Goal: Task Accomplishment & Management: Complete application form

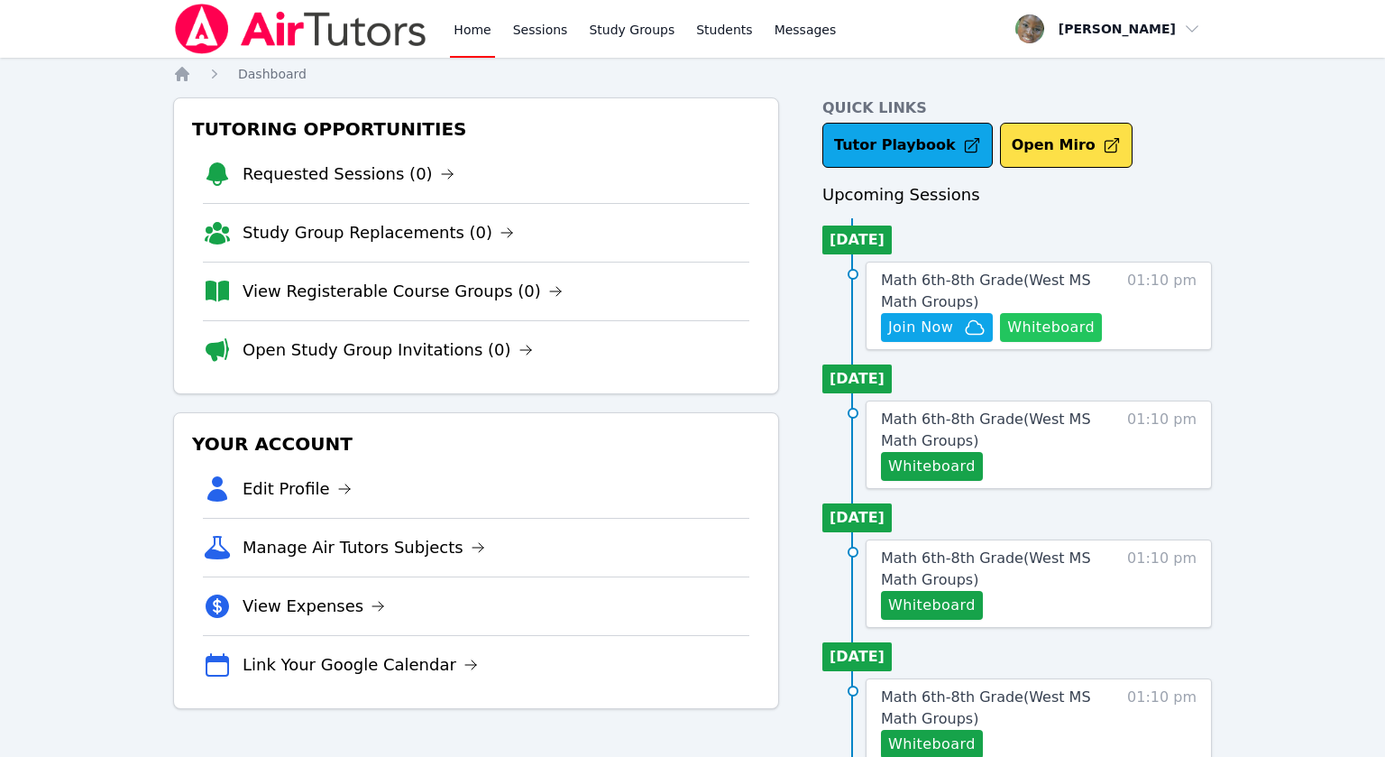
click at [1048, 327] on button "Whiteboard" at bounding box center [1051, 327] width 102 height 29
click at [909, 335] on span "Join Now" at bounding box center [920, 328] width 65 height 22
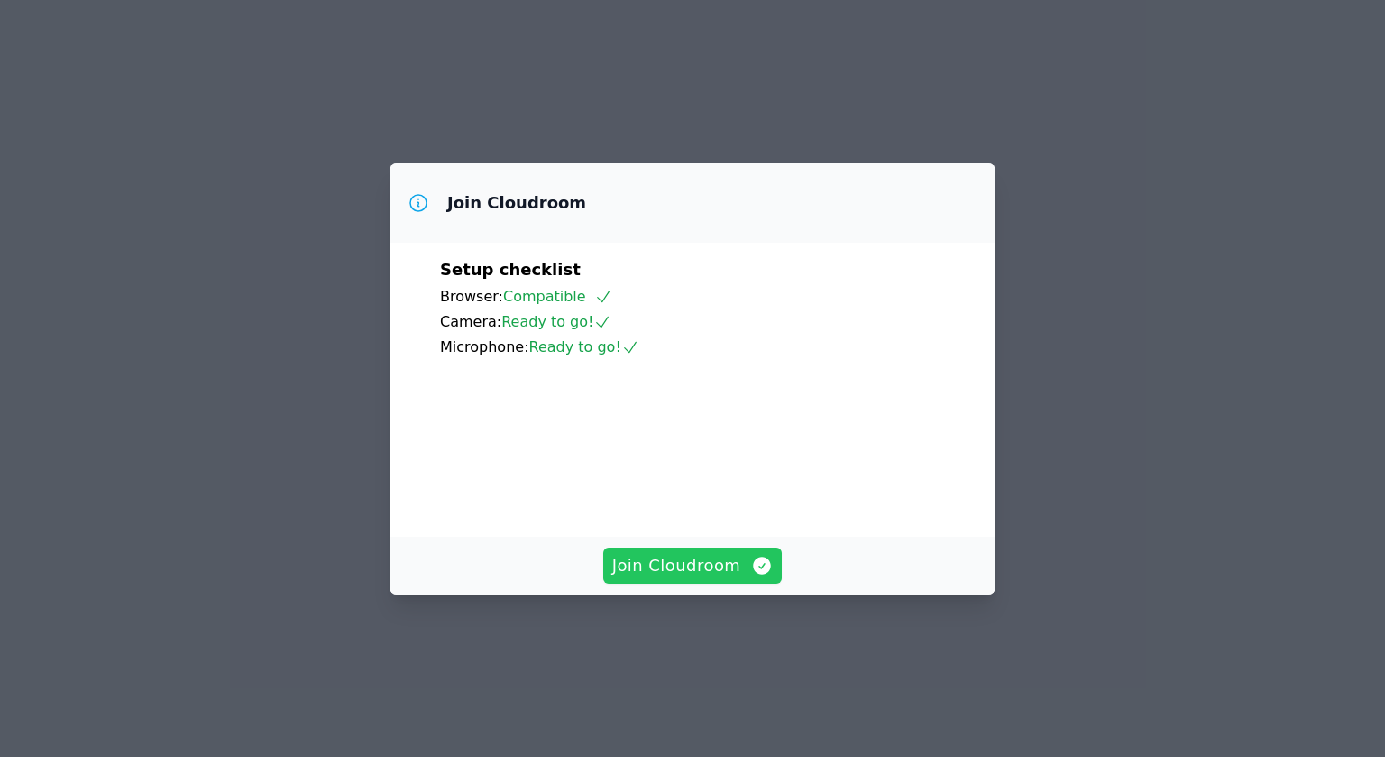
click at [675, 578] on span "Join Cloudroom" at bounding box center [692, 565] width 161 height 25
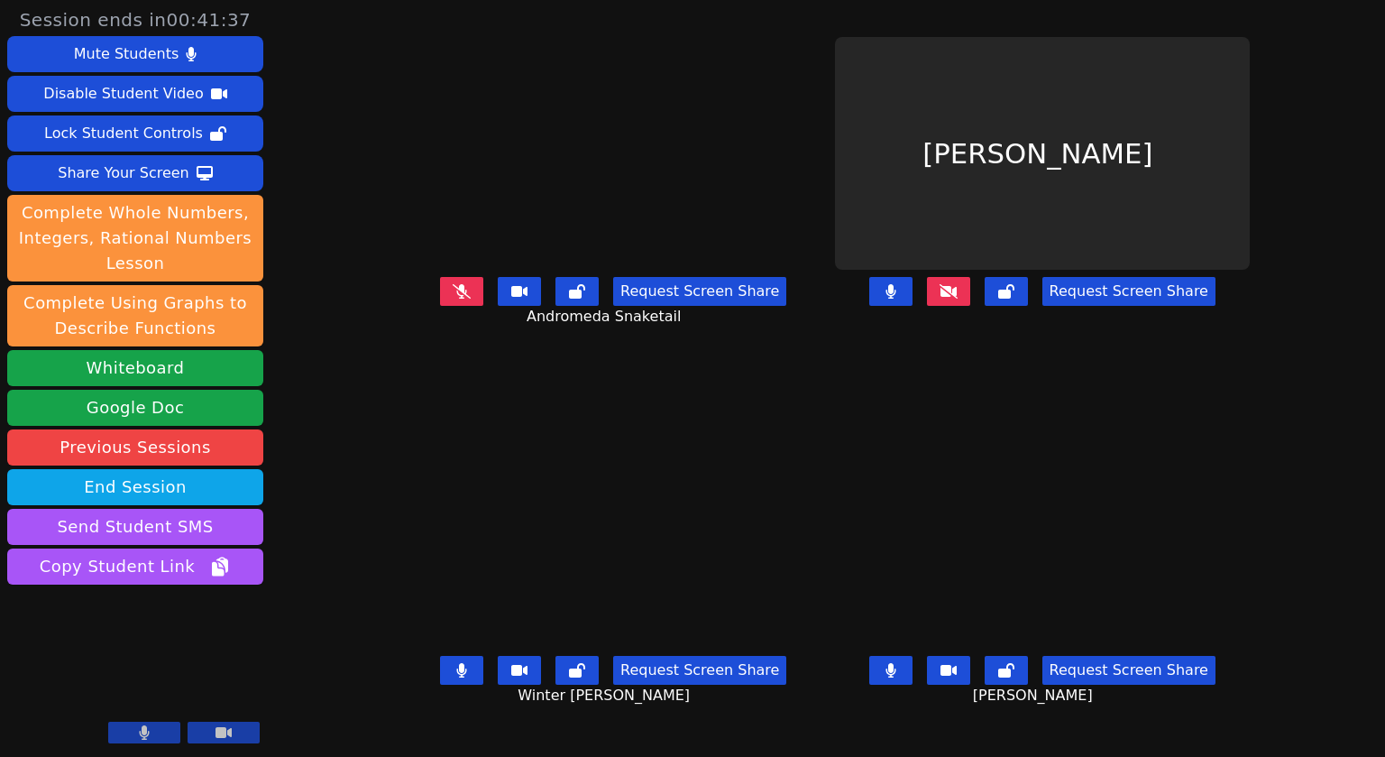
click at [958, 299] on icon at bounding box center [949, 291] width 18 height 14
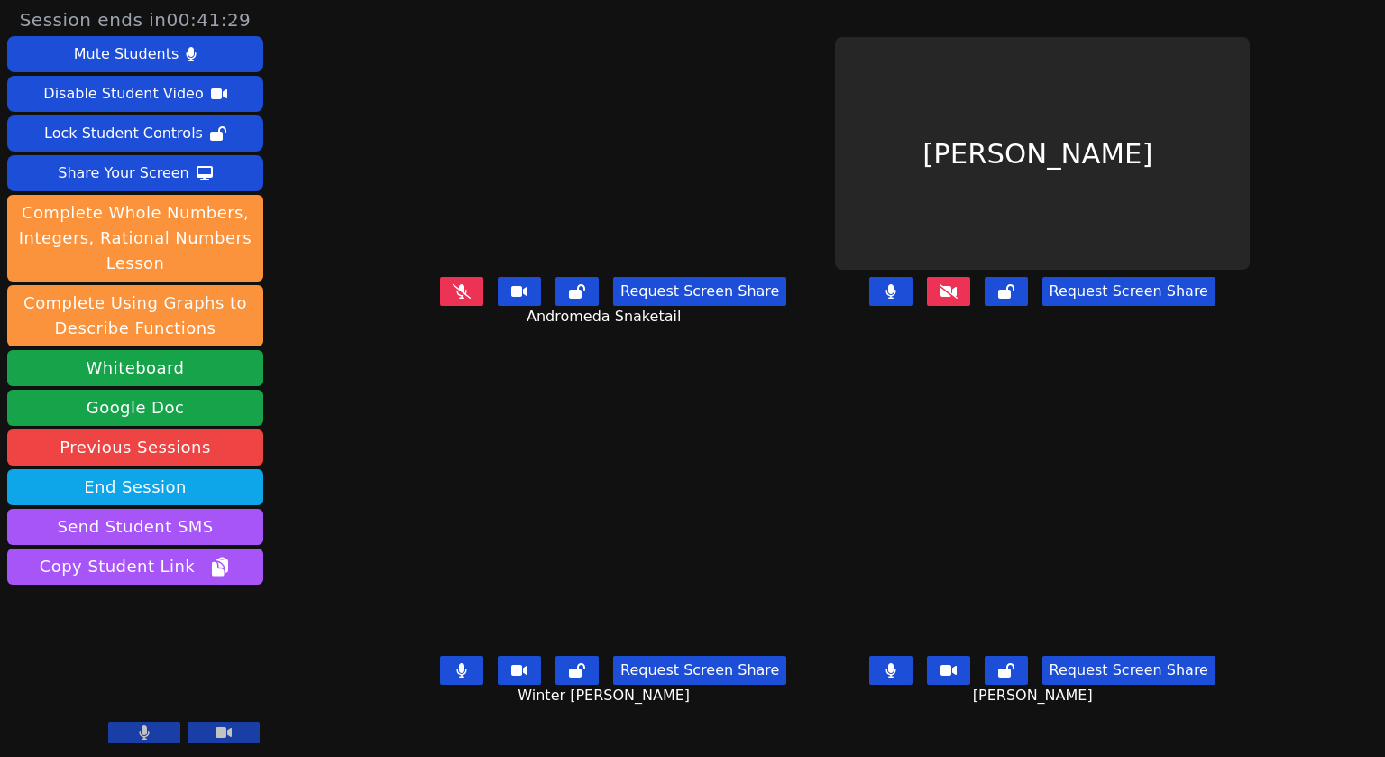
click at [970, 306] on button at bounding box center [948, 291] width 43 height 29
click at [958, 299] on icon at bounding box center [949, 291] width 18 height 14
click at [970, 306] on button at bounding box center [948, 291] width 43 height 29
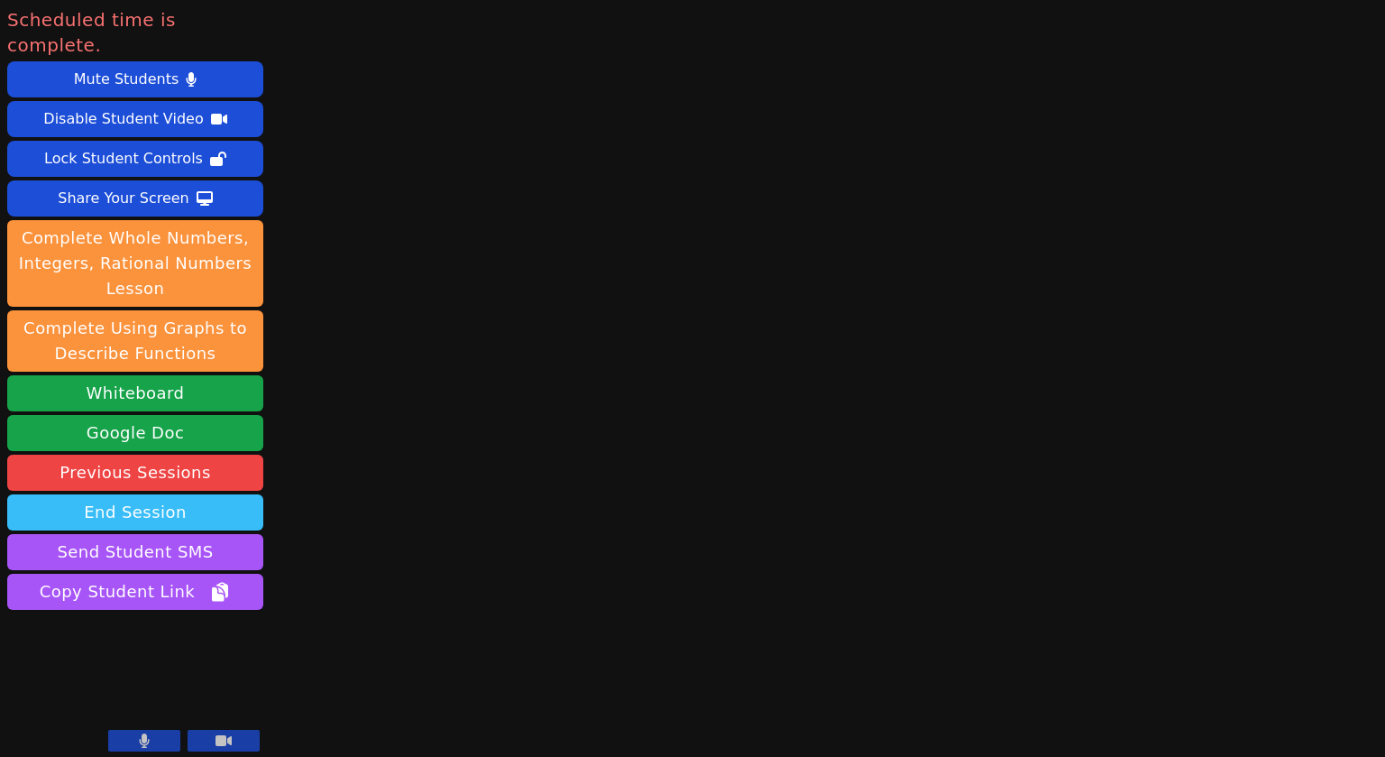
click at [131, 494] on button "End Session" at bounding box center [135, 512] width 256 height 36
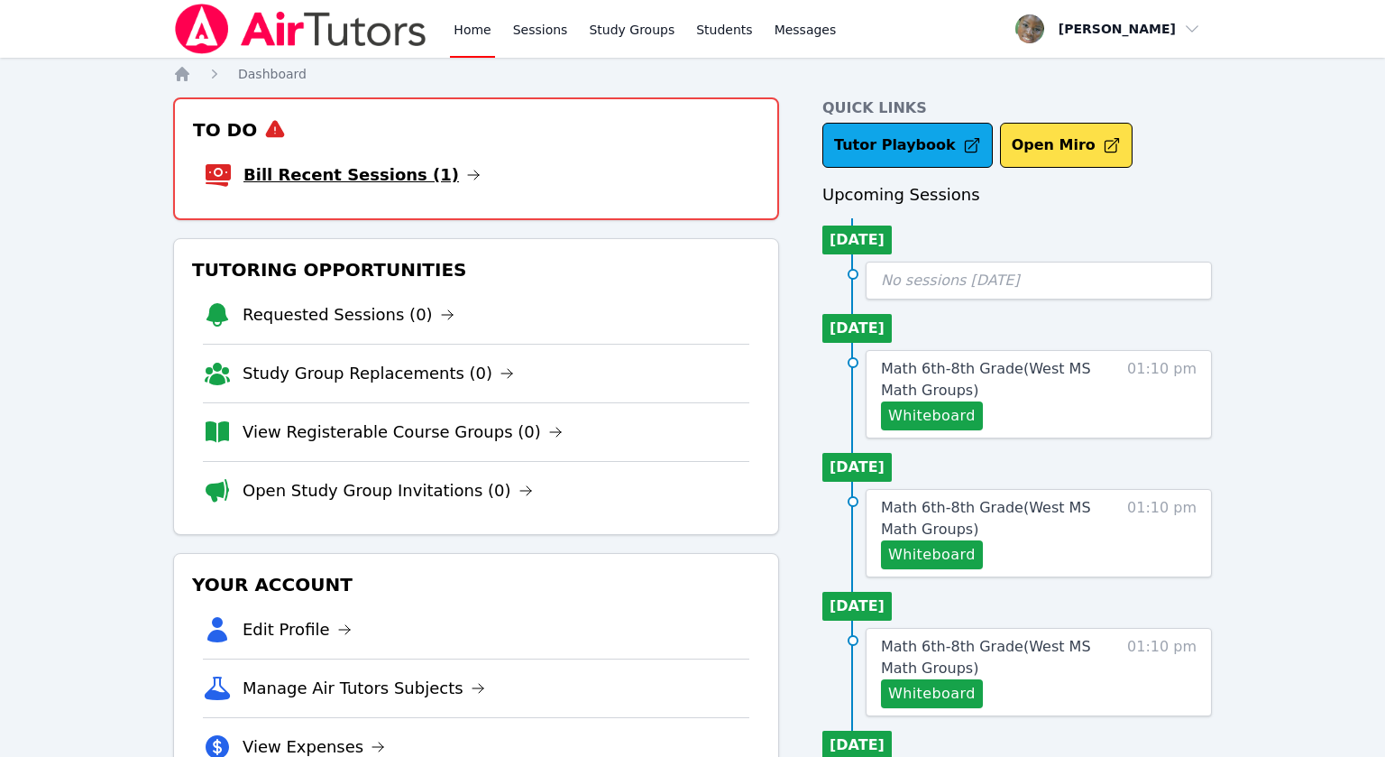
click at [399, 169] on link "Bill Recent Sessions (1)" at bounding box center [362, 174] width 237 height 25
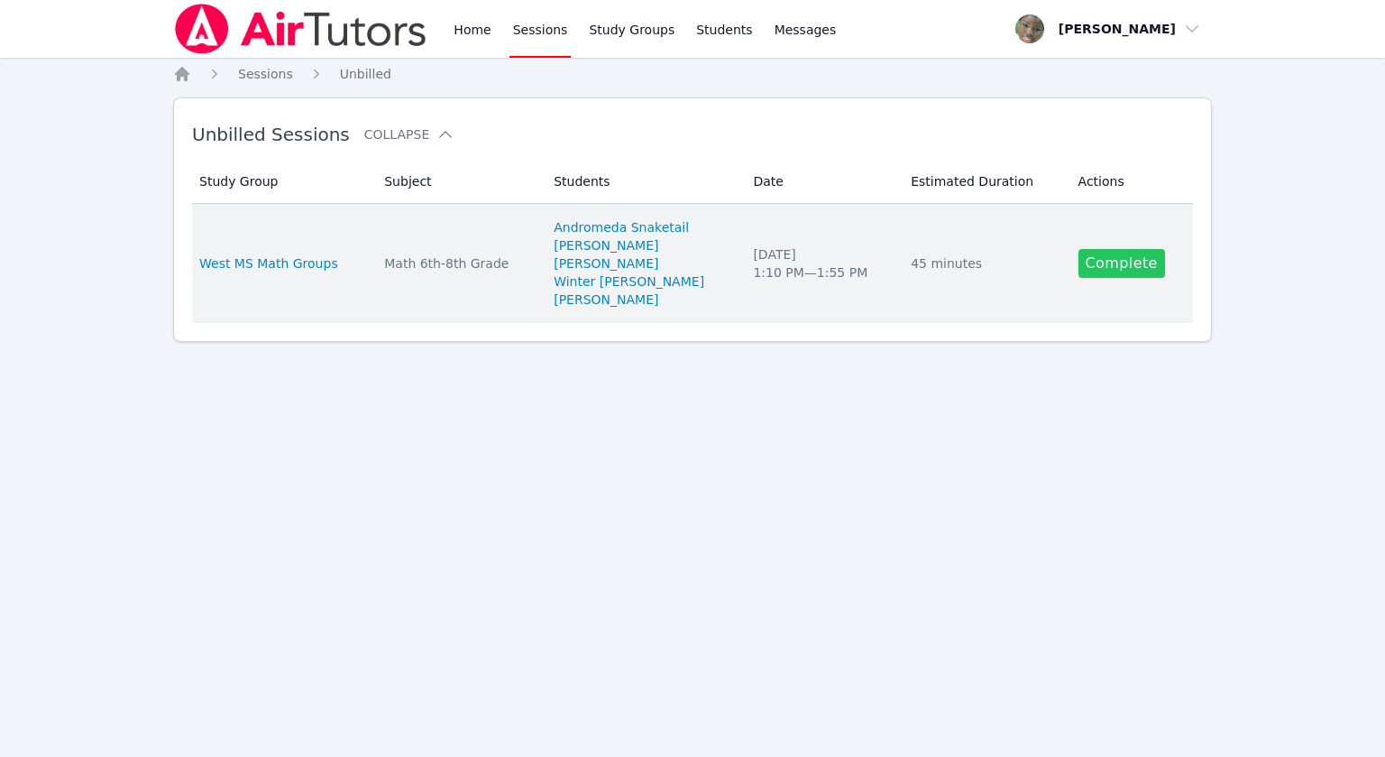
click at [1093, 264] on link "Complete" at bounding box center [1122, 263] width 87 height 29
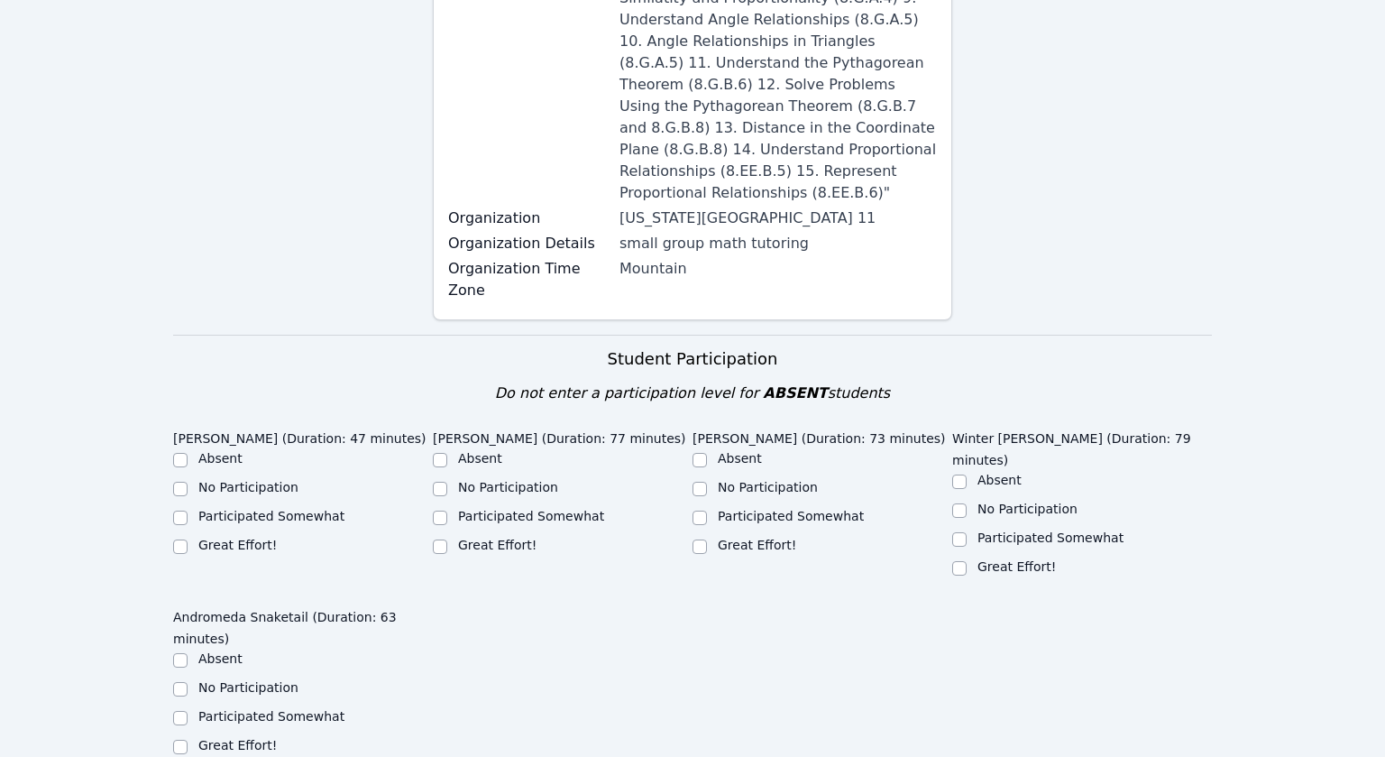
scroll to position [558, 0]
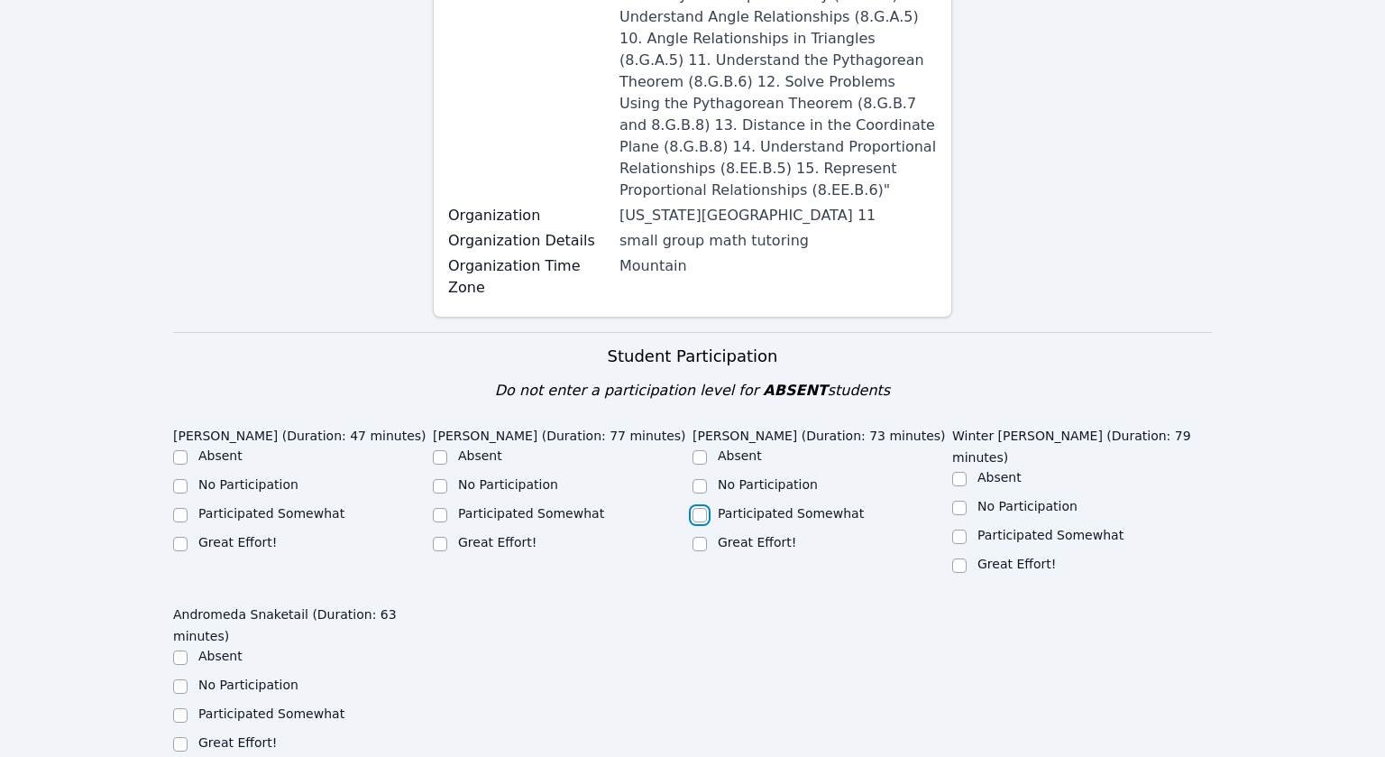
click at [700, 508] on input "Participated Somewhat" at bounding box center [700, 515] width 14 height 14
checkbox input "true"
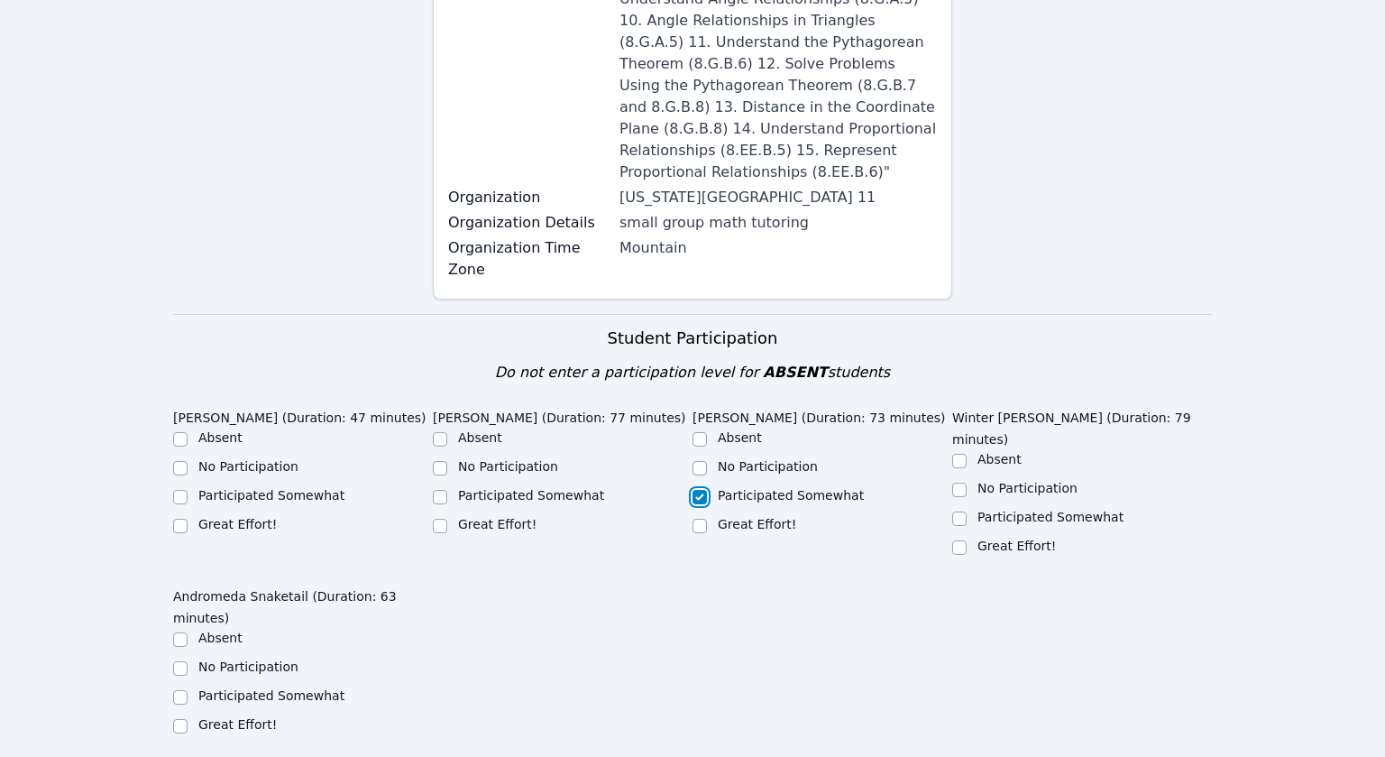
scroll to position [577, 0]
click at [179, 485] on div at bounding box center [180, 496] width 14 height 22
click at [182, 489] on input "Participated Somewhat" at bounding box center [180, 496] width 14 height 14
checkbox input "true"
click at [450, 485] on div "Participated Somewhat" at bounding box center [563, 496] width 260 height 22
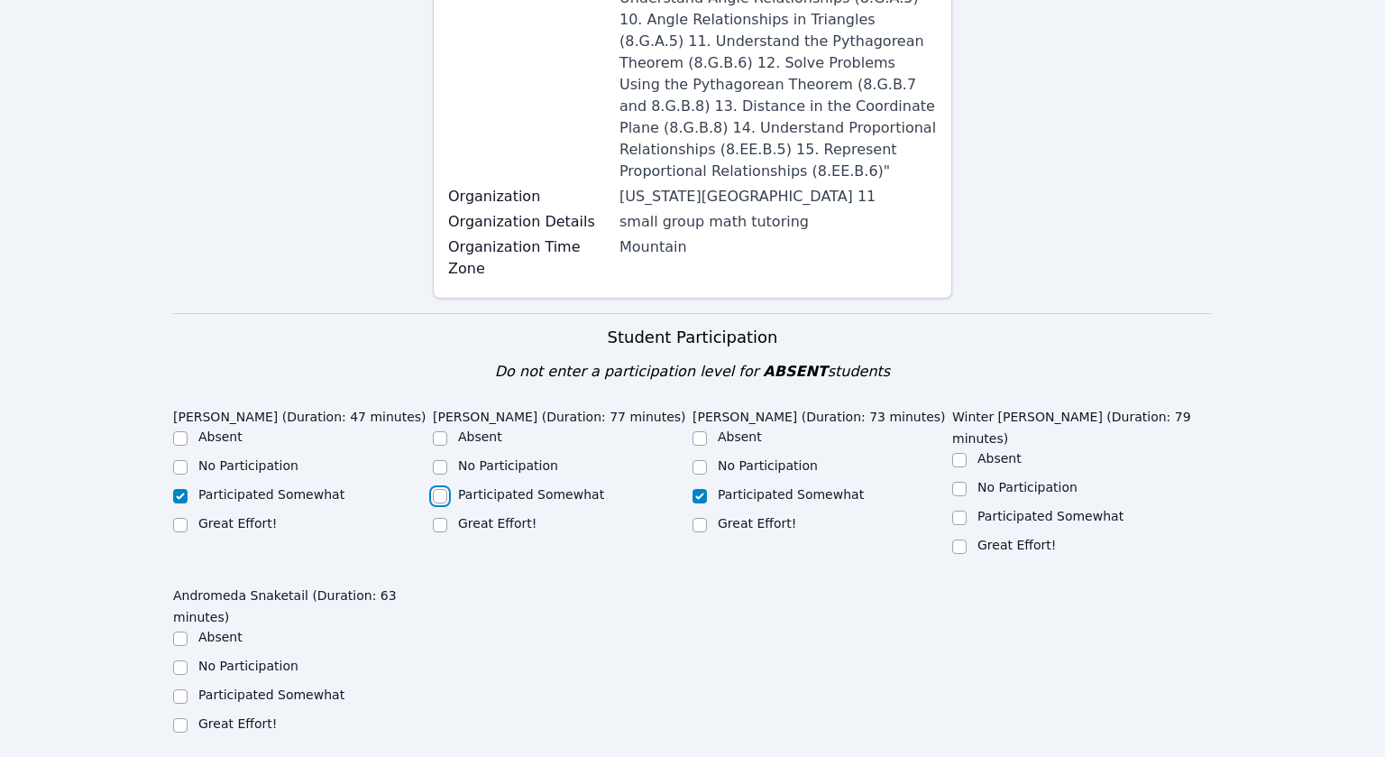
click at [443, 489] on input "Participated Somewhat" at bounding box center [440, 496] width 14 height 14
checkbox input "true"
click at [971, 507] on div "Participated Somewhat" at bounding box center [1082, 518] width 260 height 22
click at [958, 510] on input "Participated Somewhat" at bounding box center [959, 517] width 14 height 14
checkbox input "true"
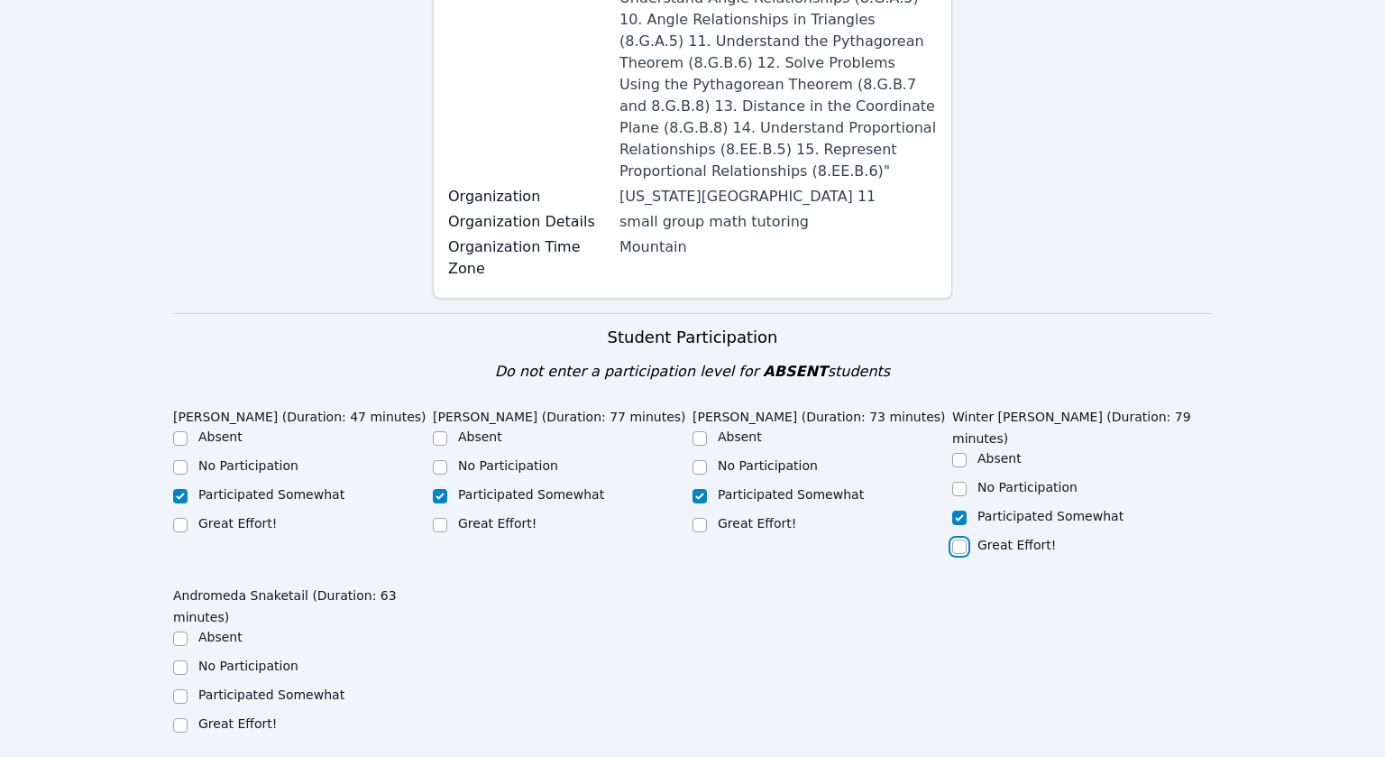
click at [956, 539] on input "Great Effort!" at bounding box center [959, 546] width 14 height 14
checkbox input "true"
checkbox input "false"
click at [182, 689] on input "Participated Somewhat" at bounding box center [180, 696] width 14 height 14
checkbox input "true"
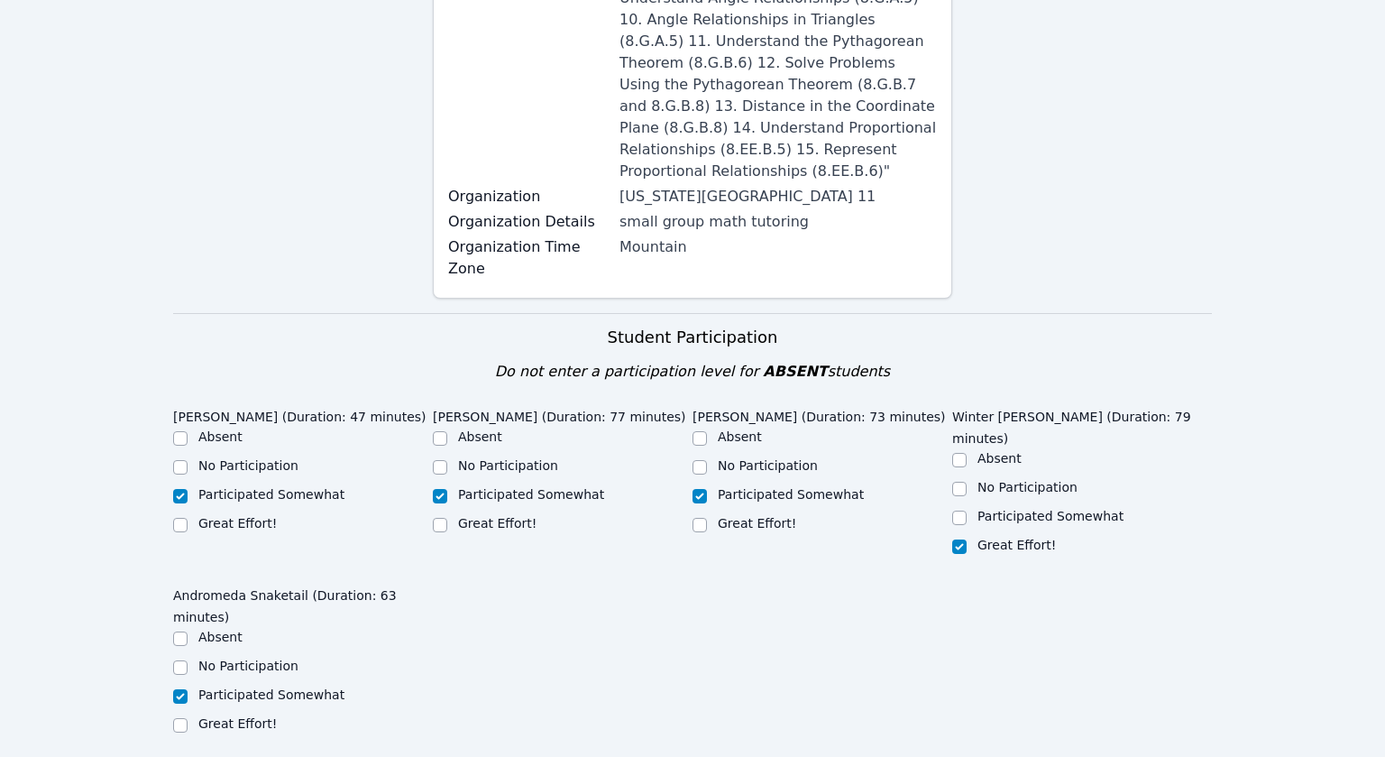
click at [703, 514] on div "Great Effort!" at bounding box center [823, 525] width 260 height 22
click at [703, 518] on input "Great Effort!" at bounding box center [700, 525] width 14 height 14
checkbox input "true"
checkbox input "false"
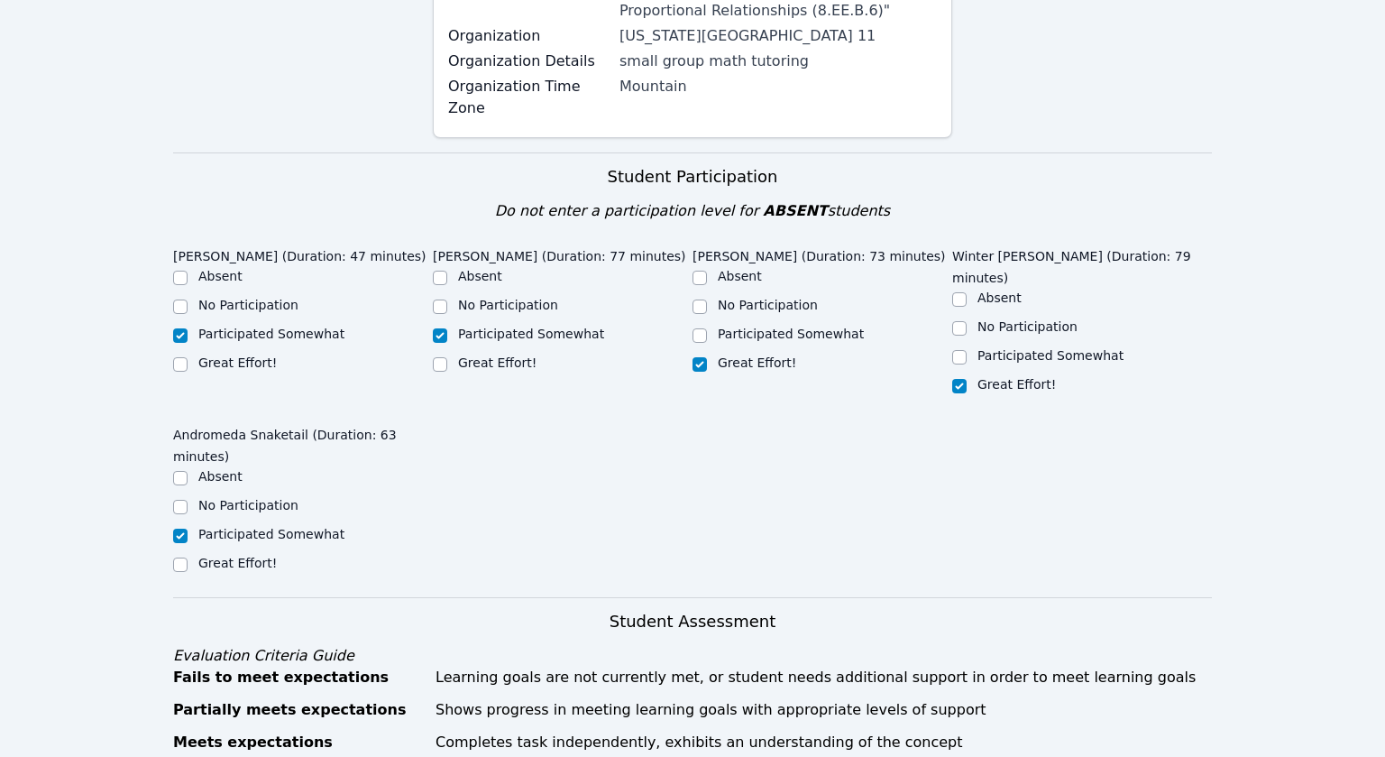
scroll to position [741, 0]
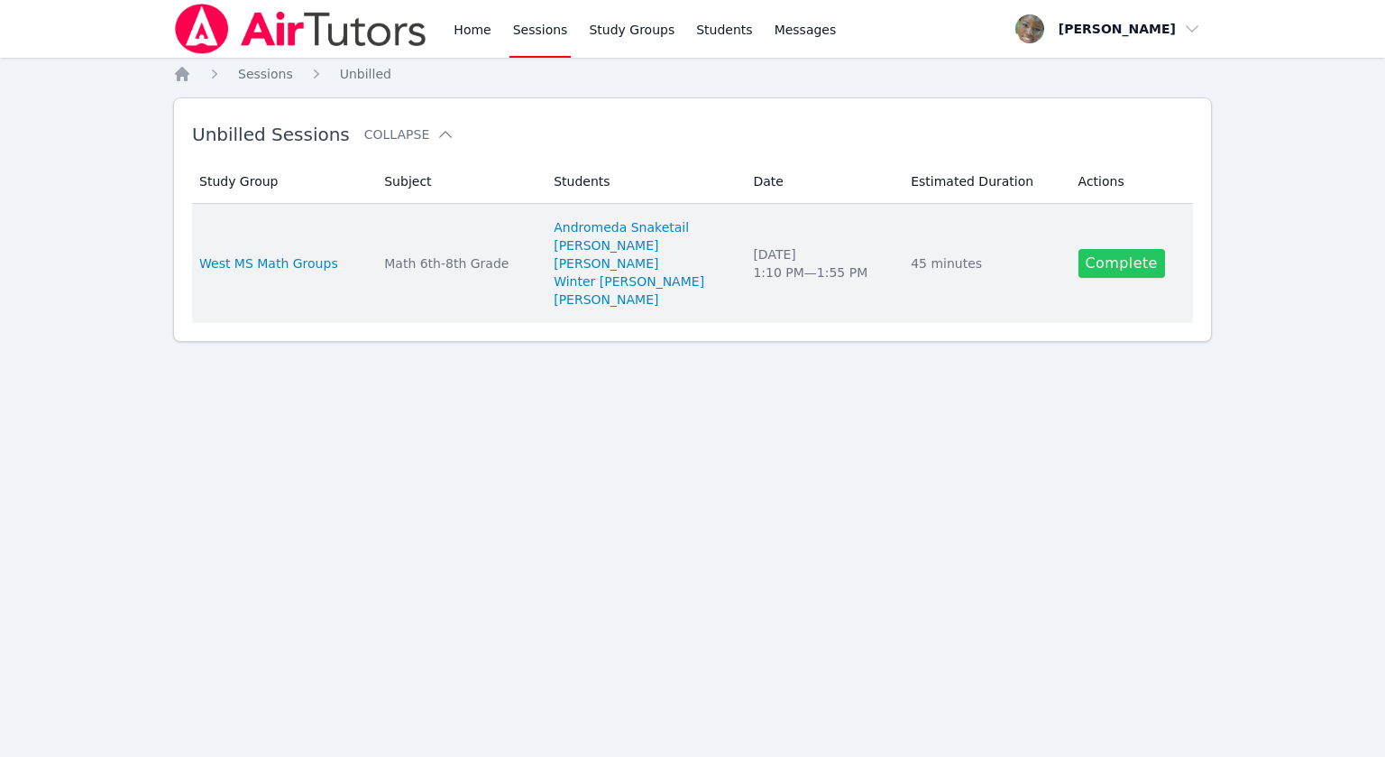
click at [1083, 268] on link "Complete" at bounding box center [1122, 263] width 87 height 29
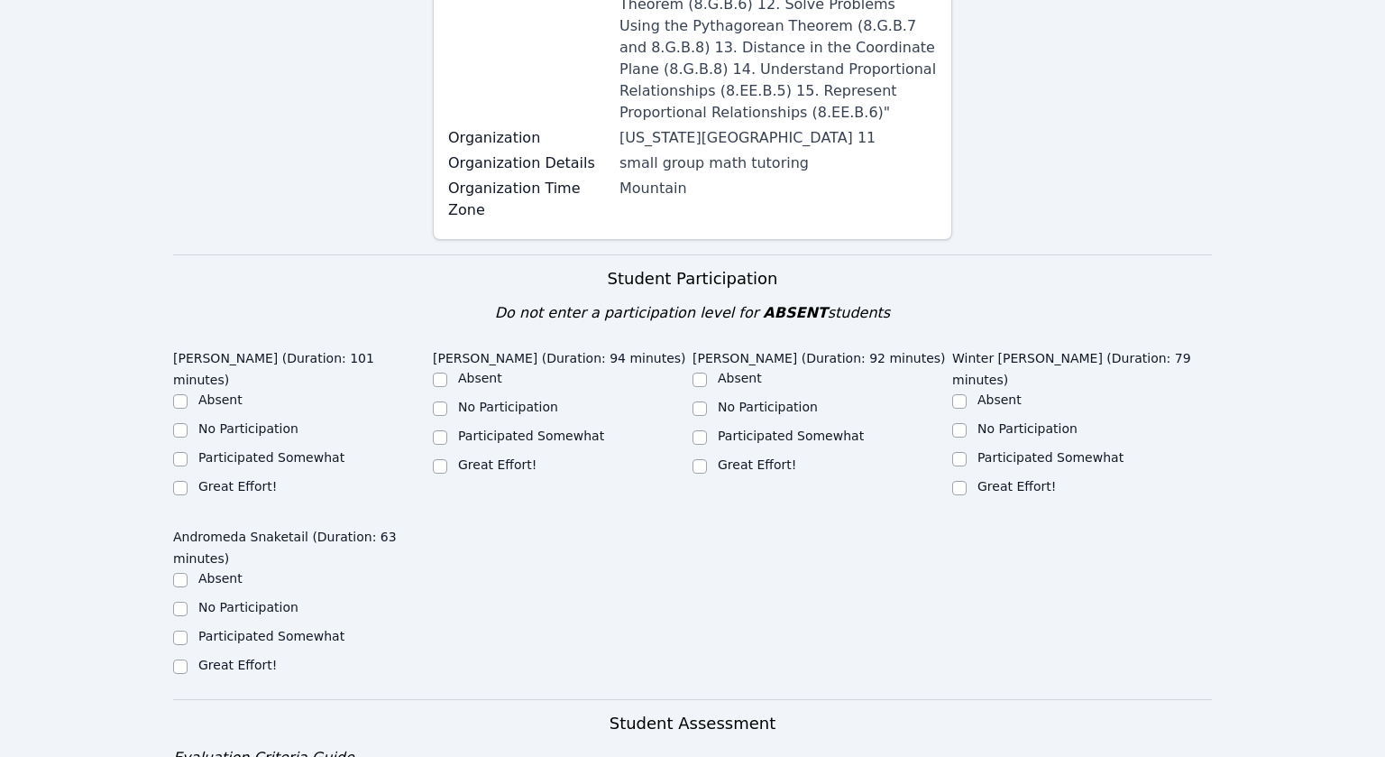
scroll to position [638, 0]
click at [697, 457] on input "Great Effort!" at bounding box center [700, 464] width 14 height 14
checkbox input "true"
click at [959, 479] on input "Great Effort!" at bounding box center [959, 486] width 14 height 14
checkbox input "true"
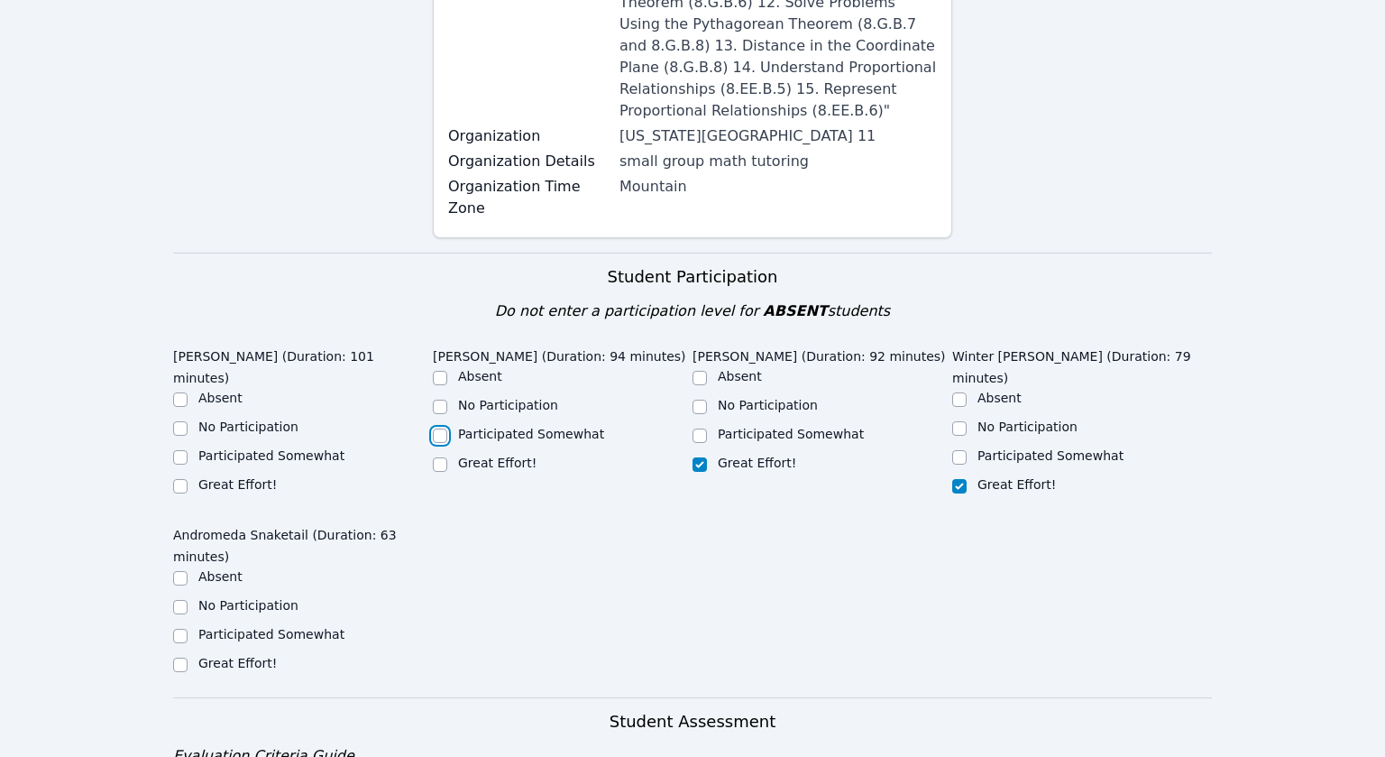
click at [440, 428] on input "Participated Somewhat" at bounding box center [440, 435] width 14 height 14
checkbox input "true"
click at [180, 450] on input "Participated Somewhat" at bounding box center [180, 457] width 14 height 14
checkbox input "true"
click at [186, 625] on div at bounding box center [180, 636] width 14 height 22
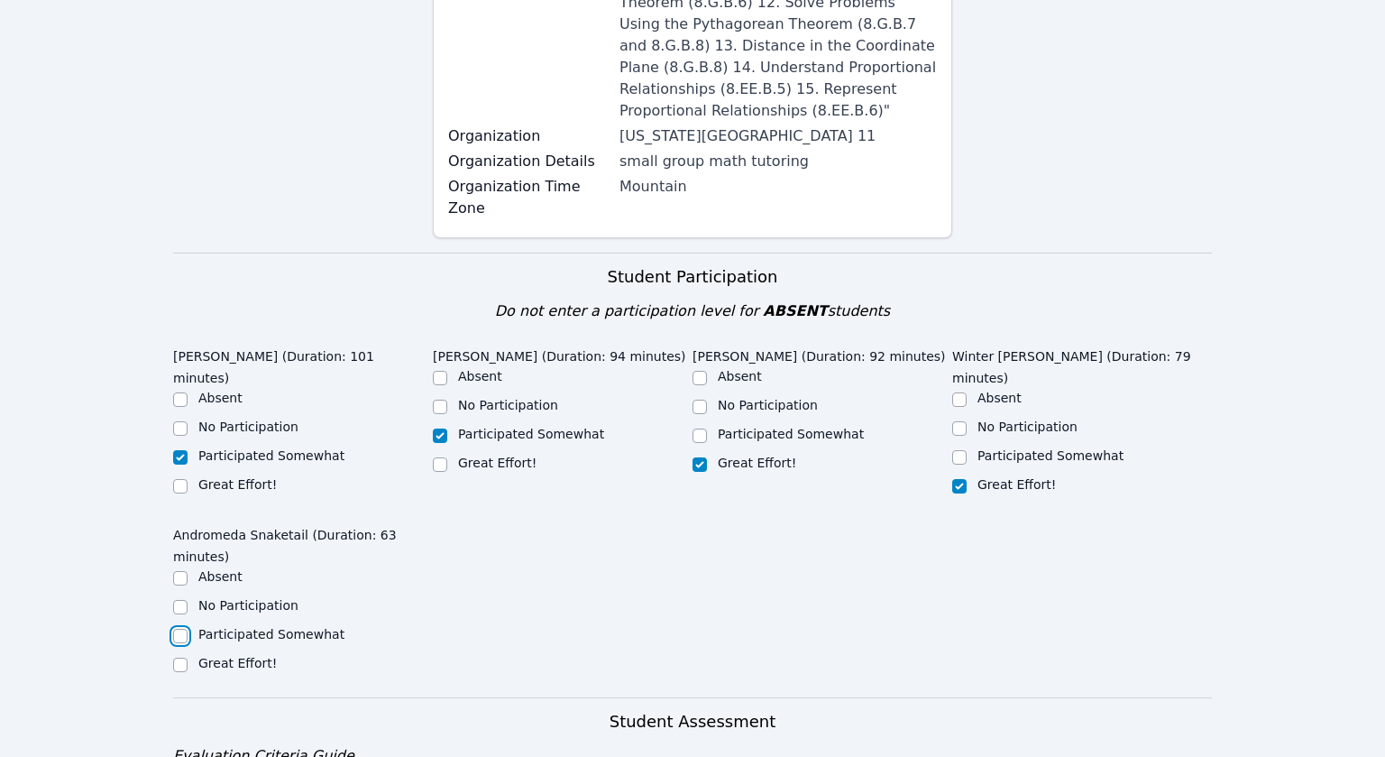
click at [179, 629] on input "Participated Somewhat" at bounding box center [180, 636] width 14 height 14
checkbox input "true"
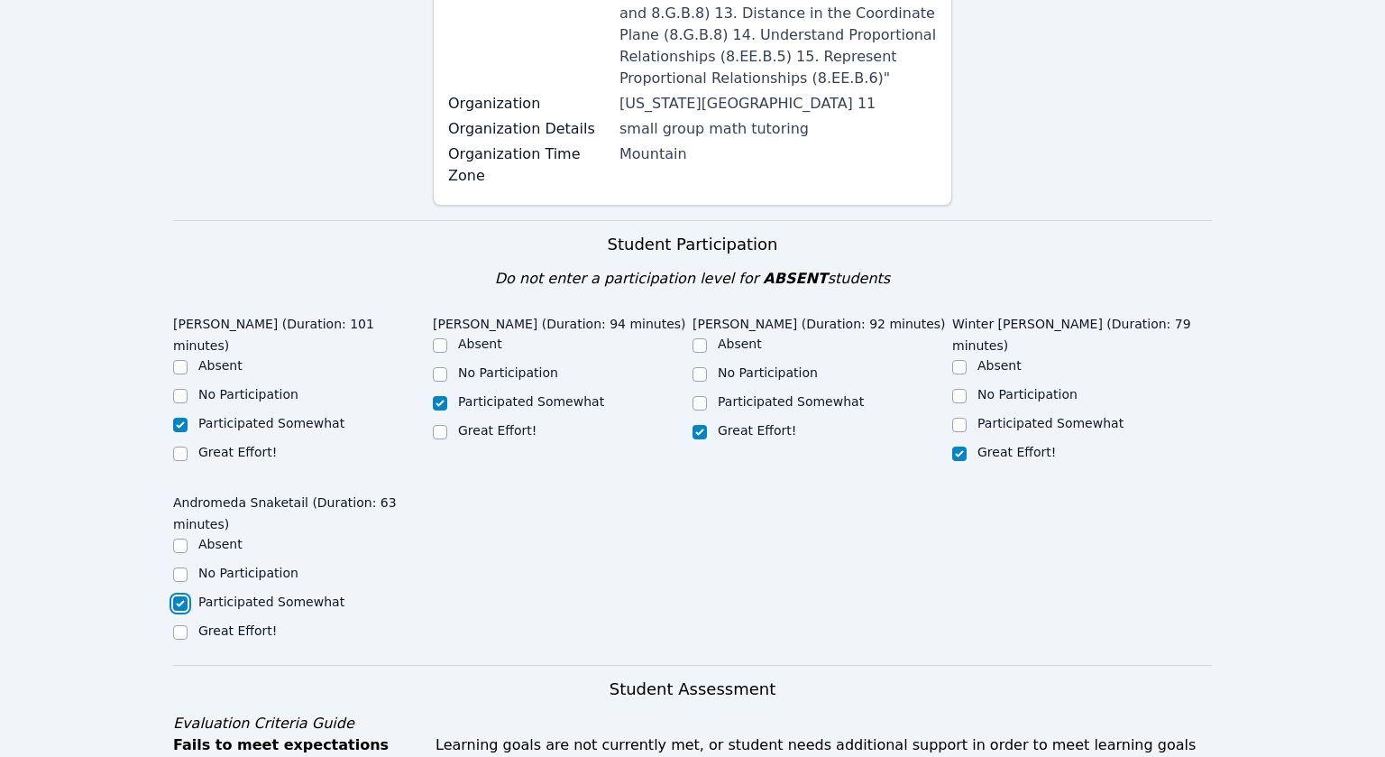
scroll to position [722, 0]
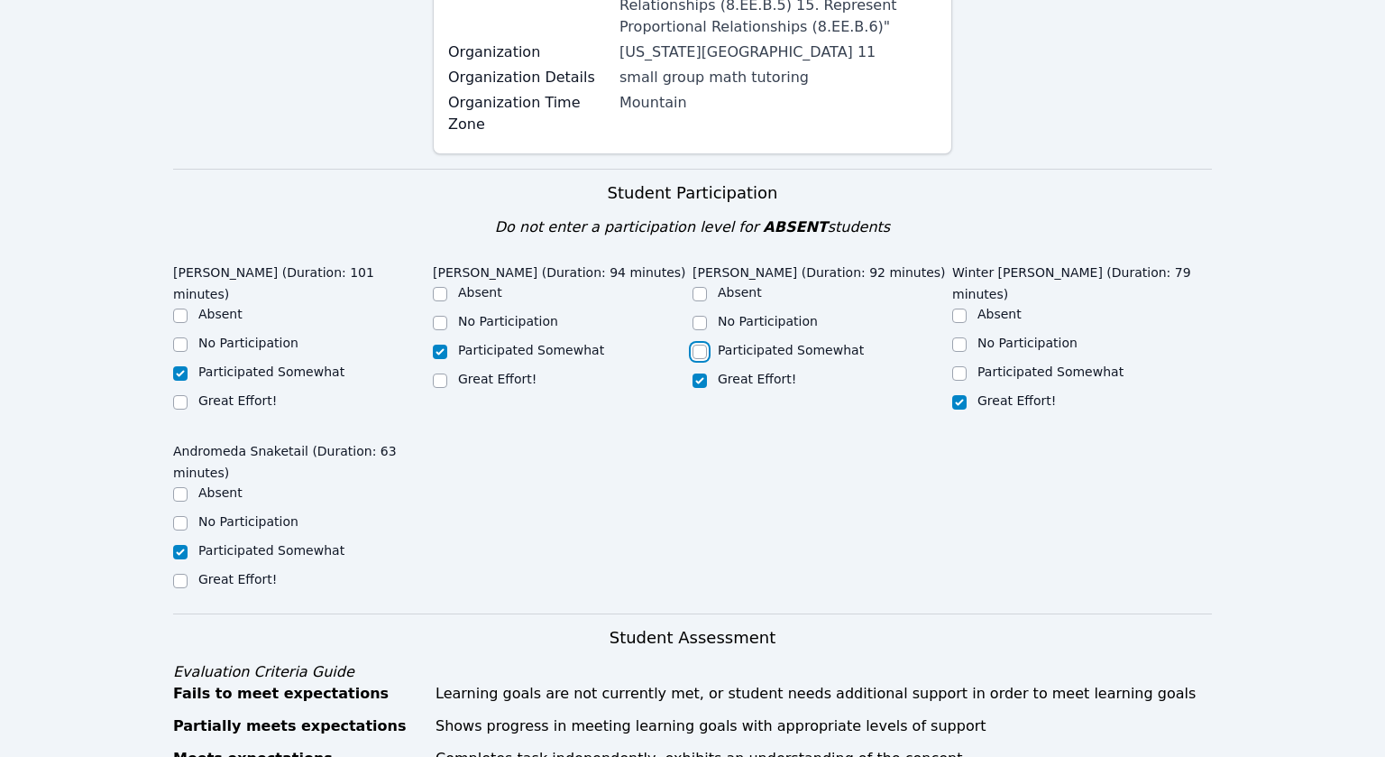
click at [705, 345] on input "Participated Somewhat" at bounding box center [700, 352] width 14 height 14
checkbox input "true"
checkbox input "false"
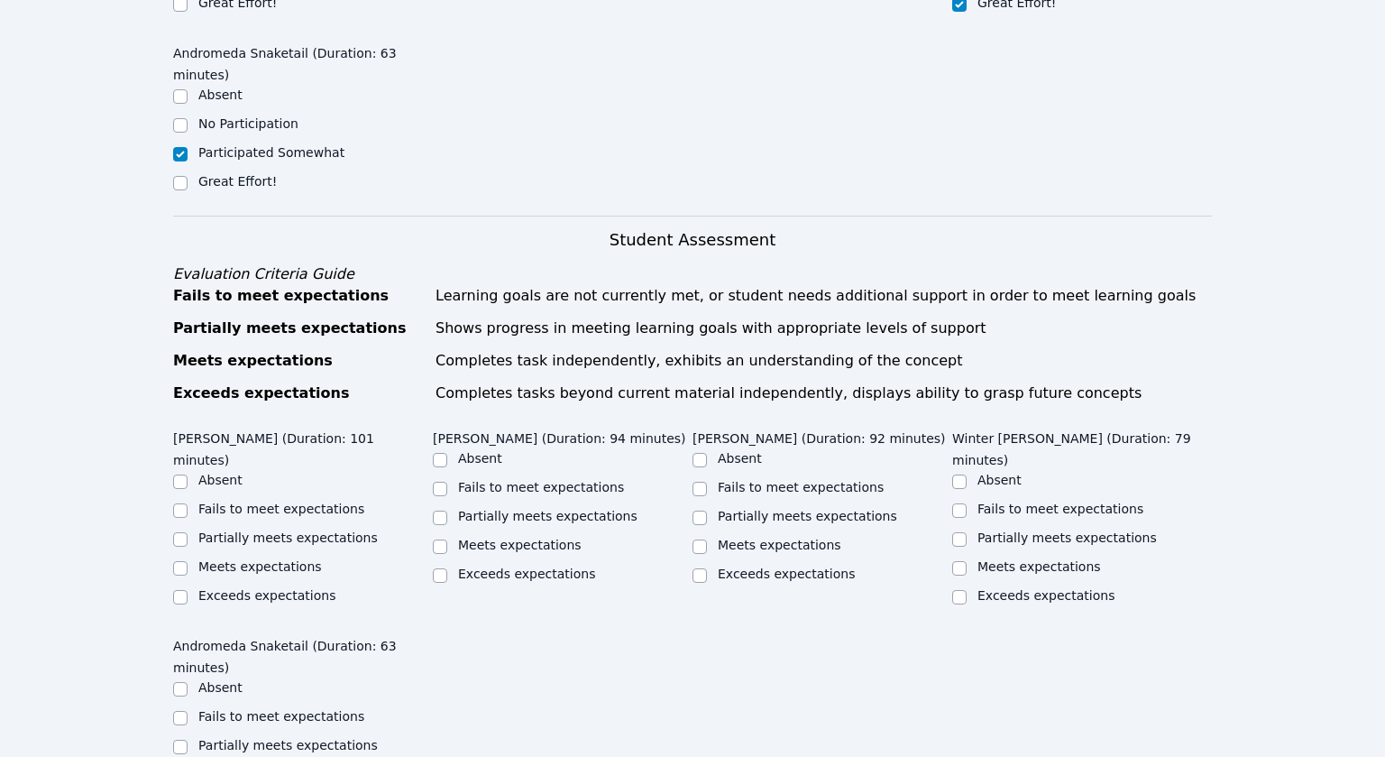
scroll to position [1122, 0]
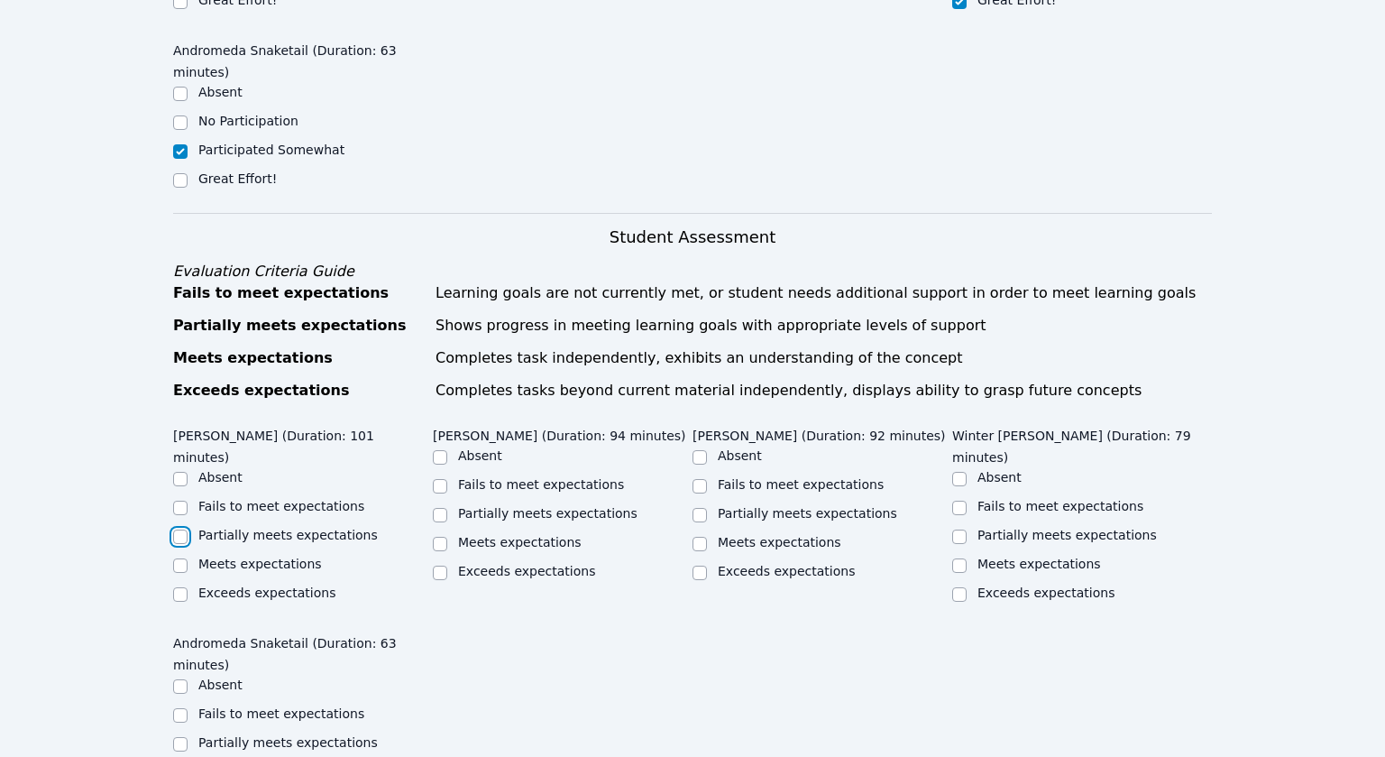
click at [183, 529] on input "Partially meets expectations" at bounding box center [180, 536] width 14 height 14
checkbox input "true"
click at [436, 508] on input "Partially meets expectations" at bounding box center [440, 515] width 14 height 14
checkbox input "true"
click at [703, 537] on input "Meets expectations" at bounding box center [700, 544] width 14 height 14
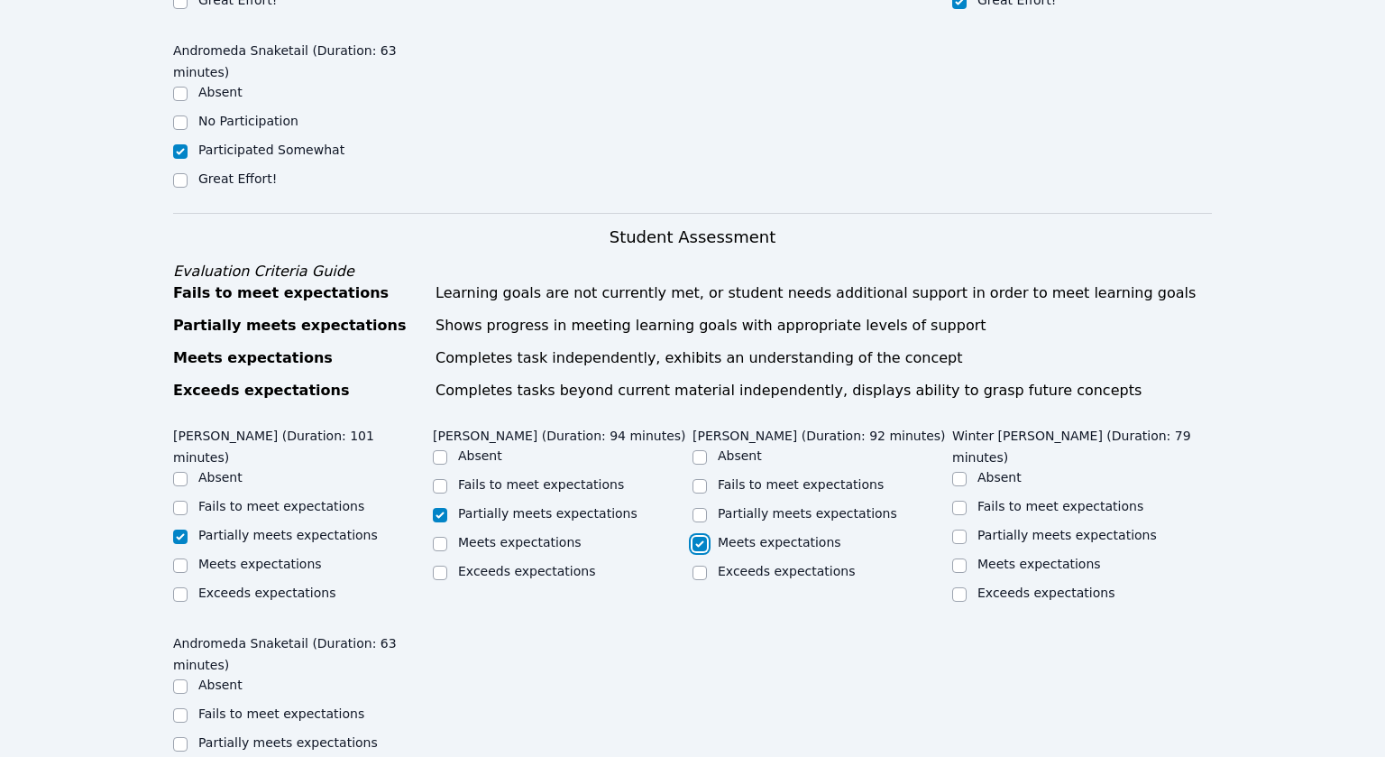
checkbox input "true"
click at [955, 558] on input "Meets expectations" at bounding box center [959, 565] width 14 height 14
checkbox input "true"
click at [186, 737] on input "Partially meets expectations" at bounding box center [180, 744] width 14 height 14
checkbox input "true"
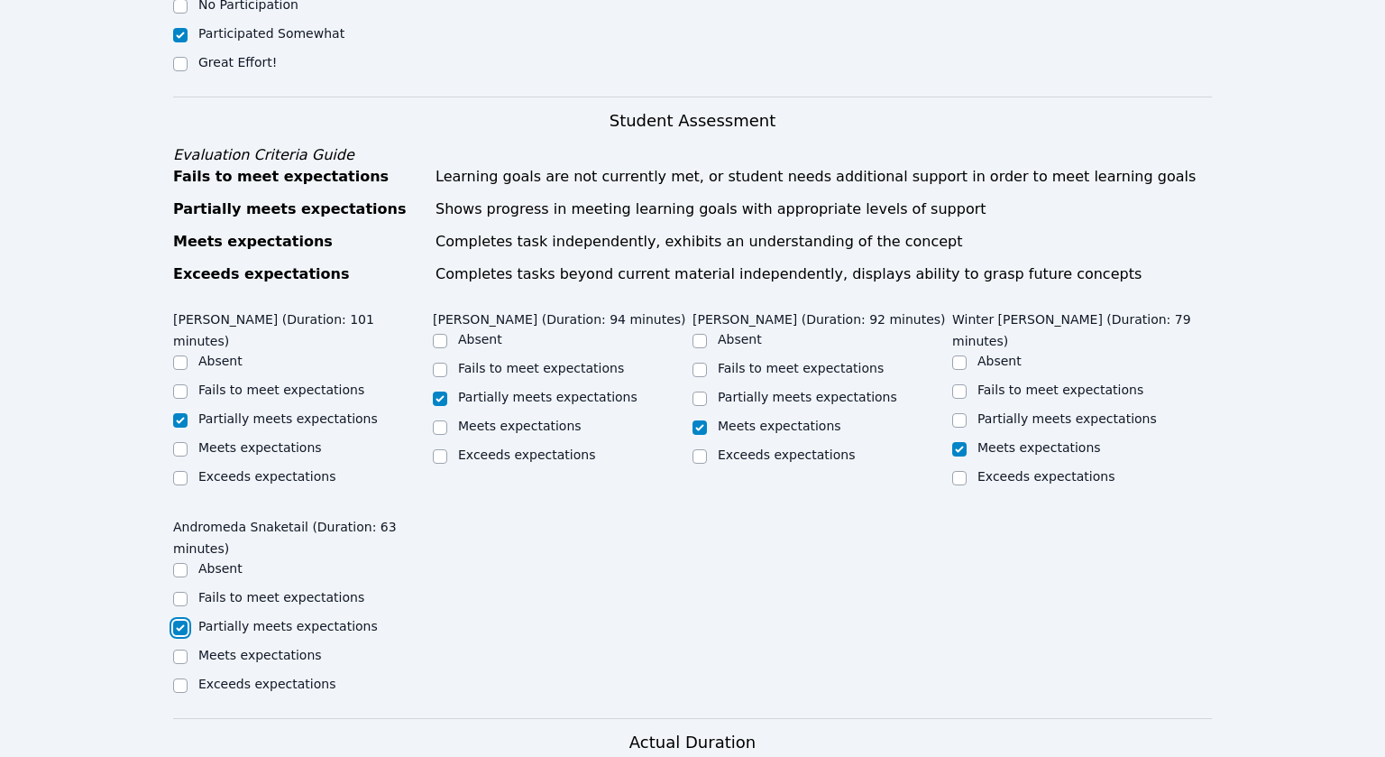
scroll to position [1284, 0]
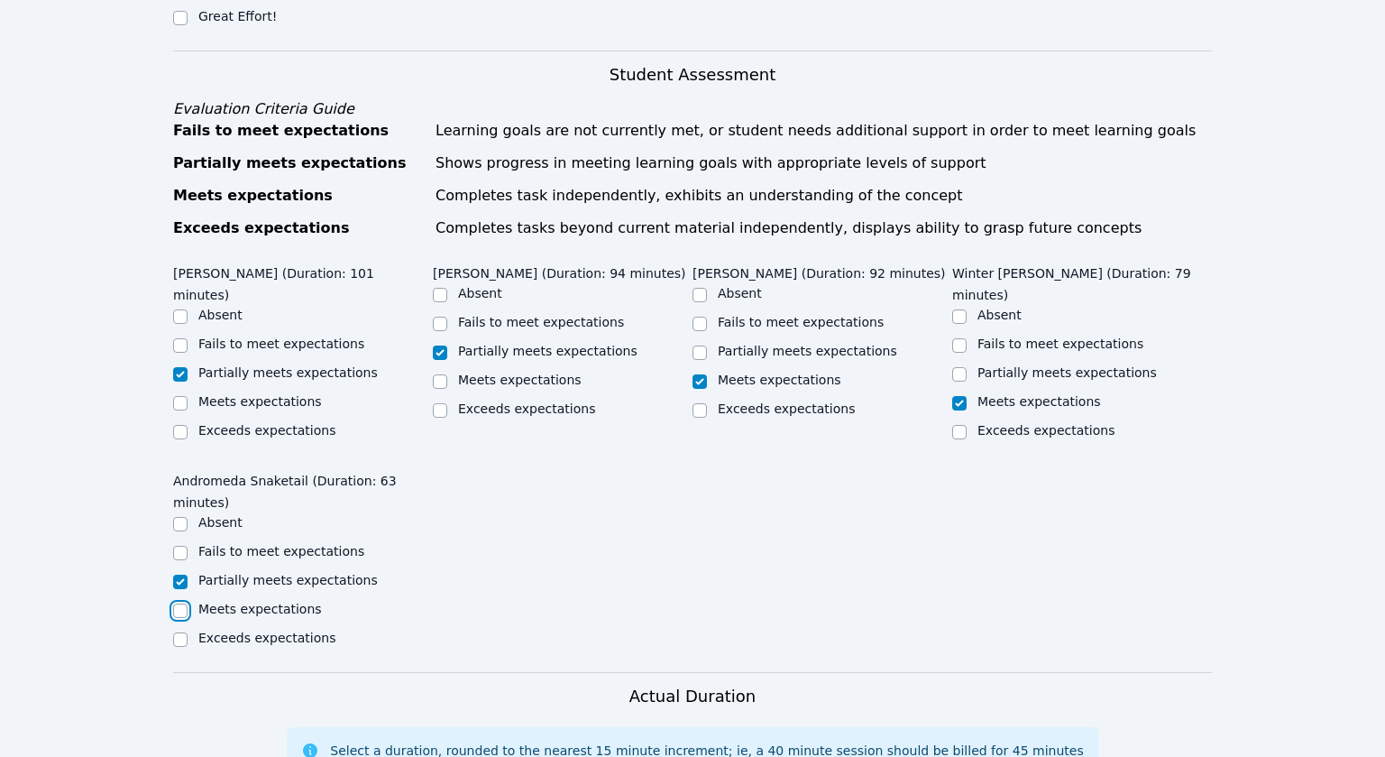
click at [179, 603] on input "Meets expectations" at bounding box center [180, 610] width 14 height 14
checkbox input "true"
checkbox input "false"
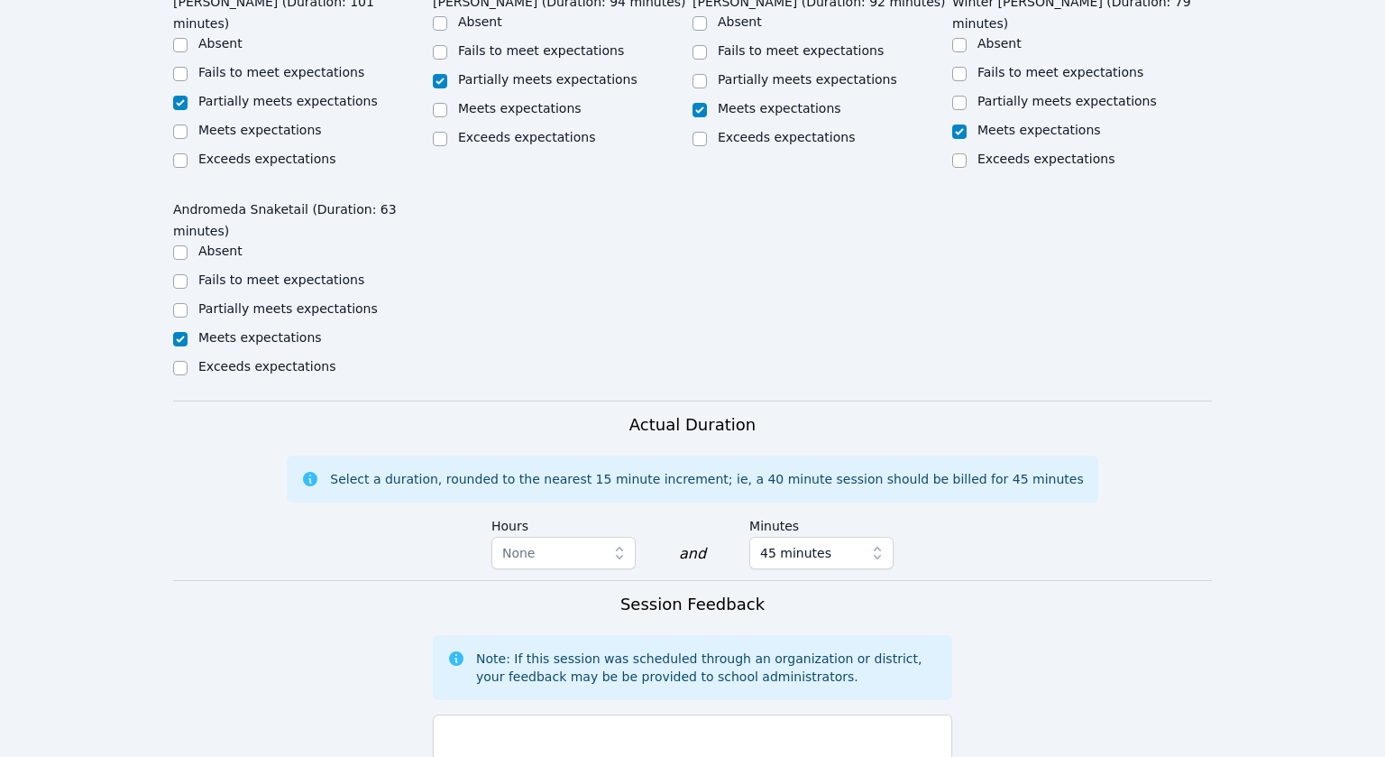
scroll to position [1576, 0]
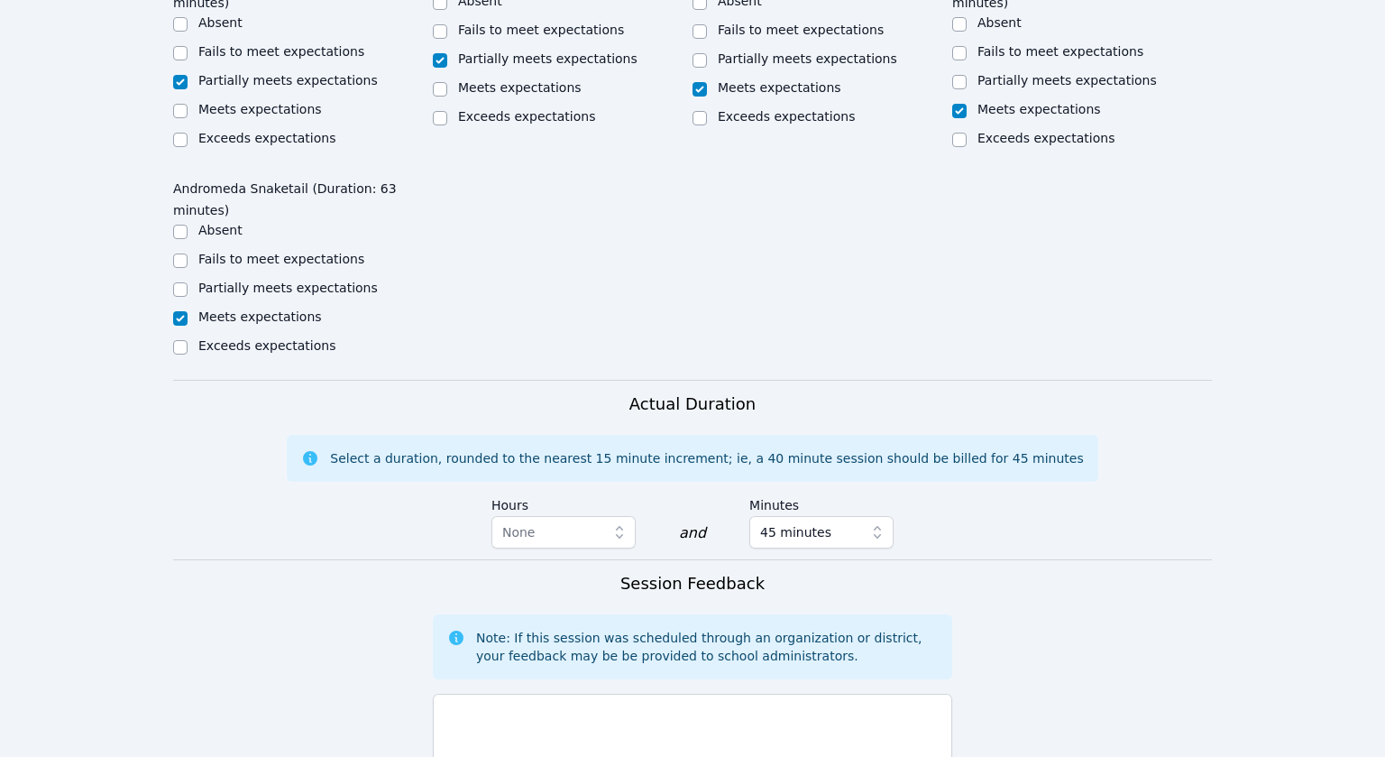
click at [243, 565] on form "Student Participation Do not enter a participation level for ABSENT students [P…" at bounding box center [692, 208] width 1039 height 1788
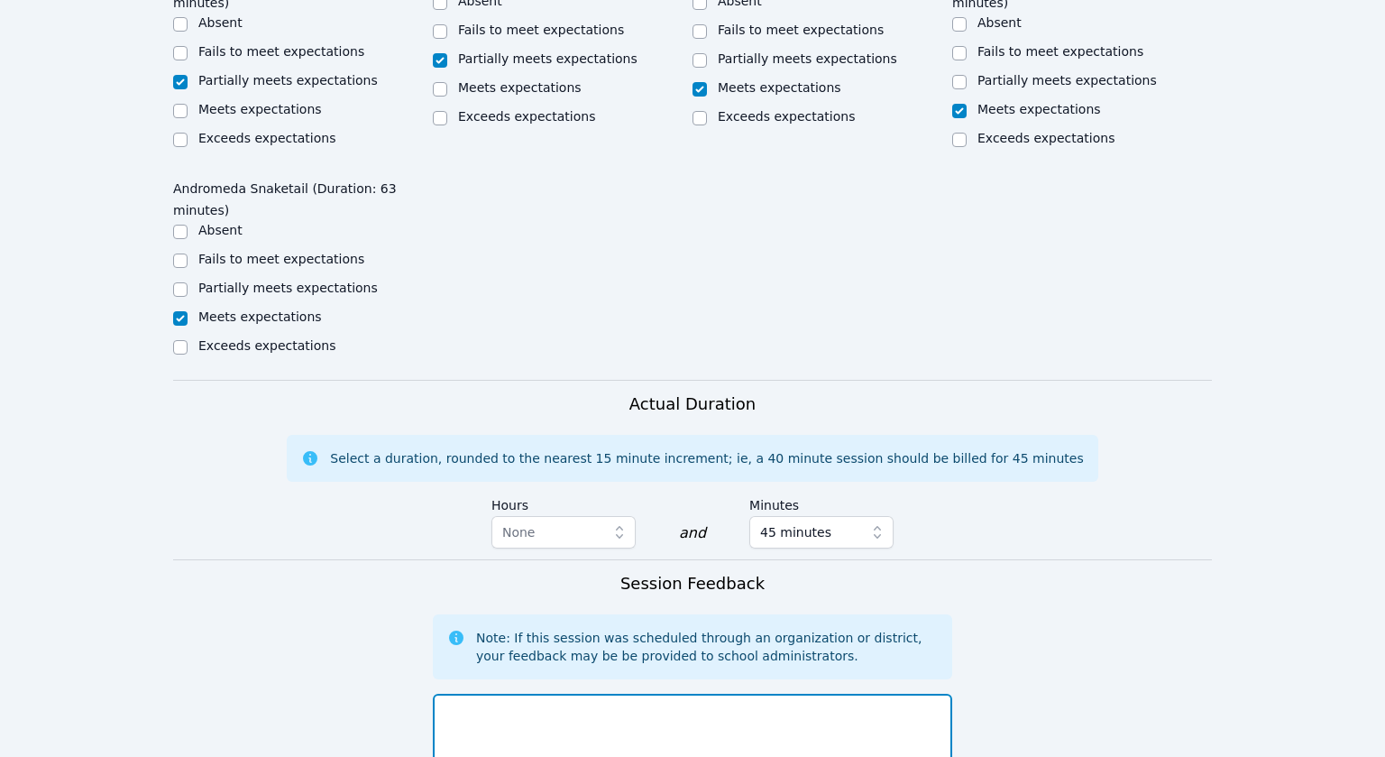
click at [560, 694] on textarea at bounding box center [692, 742] width 519 height 97
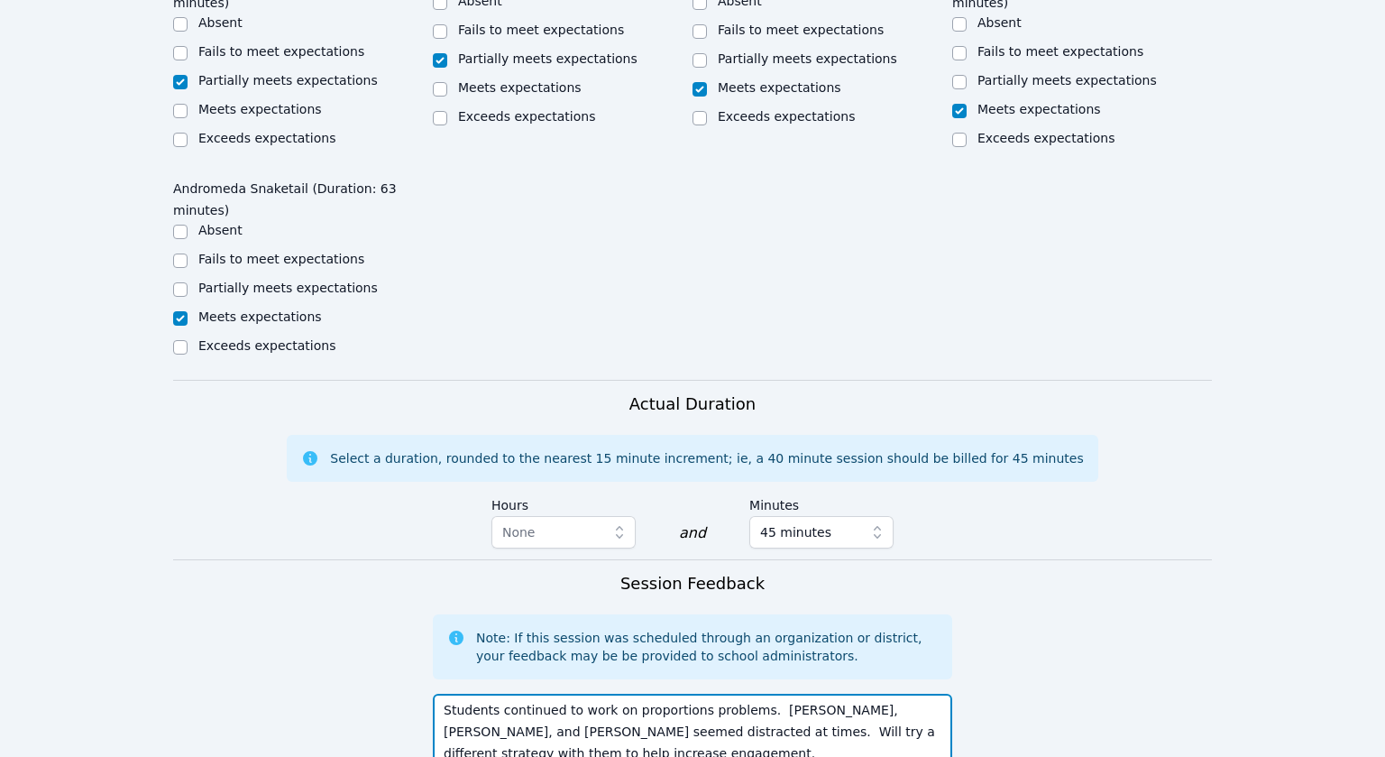
drag, startPoint x: 597, startPoint y: 556, endPoint x: 444, endPoint y: 557, distance: 153.3
click at [444, 694] on textarea "Students continued to work on proportions problems. [PERSON_NAME], [PERSON_NAME…" at bounding box center [692, 742] width 519 height 97
click at [734, 694] on textarea "Students continued to work on proportions problems. [PERSON_NAME], [PERSON_NAME…" at bounding box center [692, 742] width 519 height 97
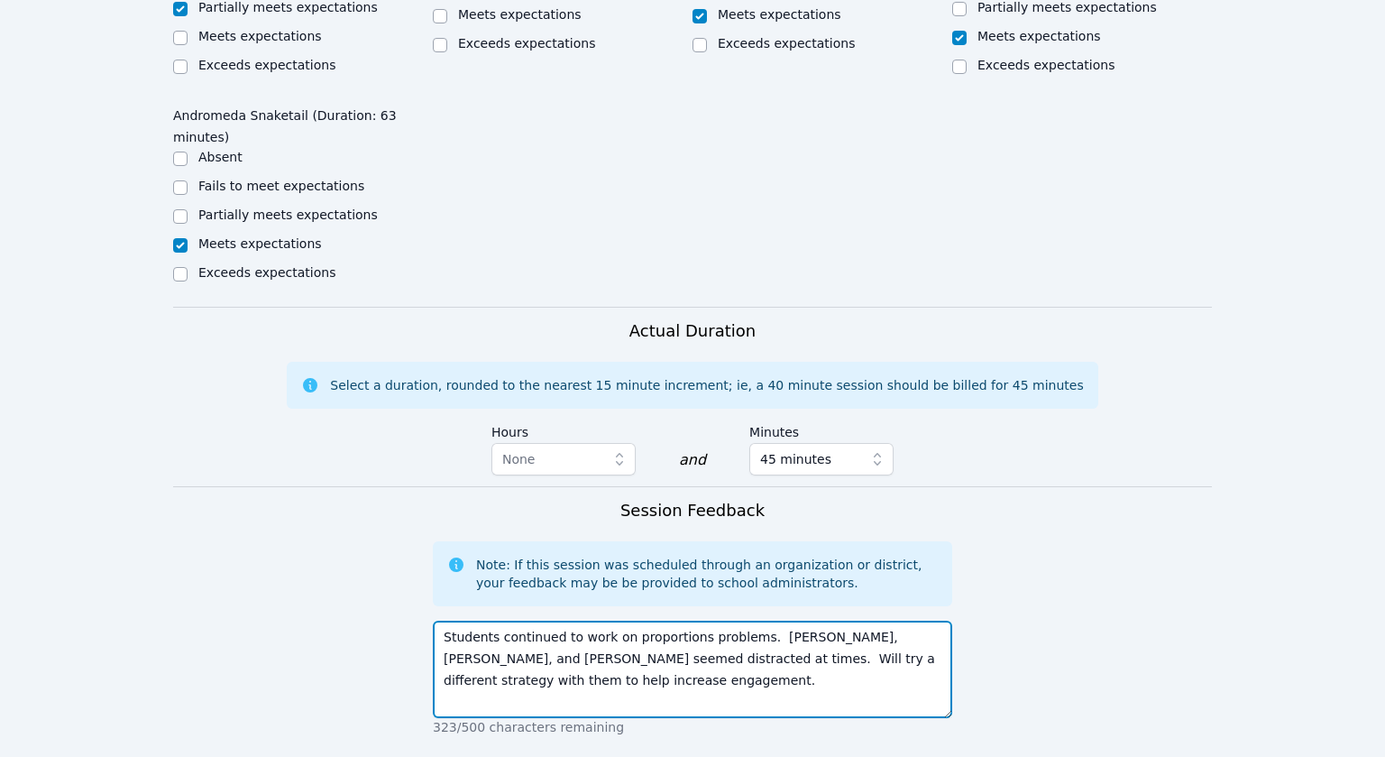
scroll to position [1650, 0]
type textarea "Students continued to work on proportions problems. [PERSON_NAME], [PERSON_NAME…"
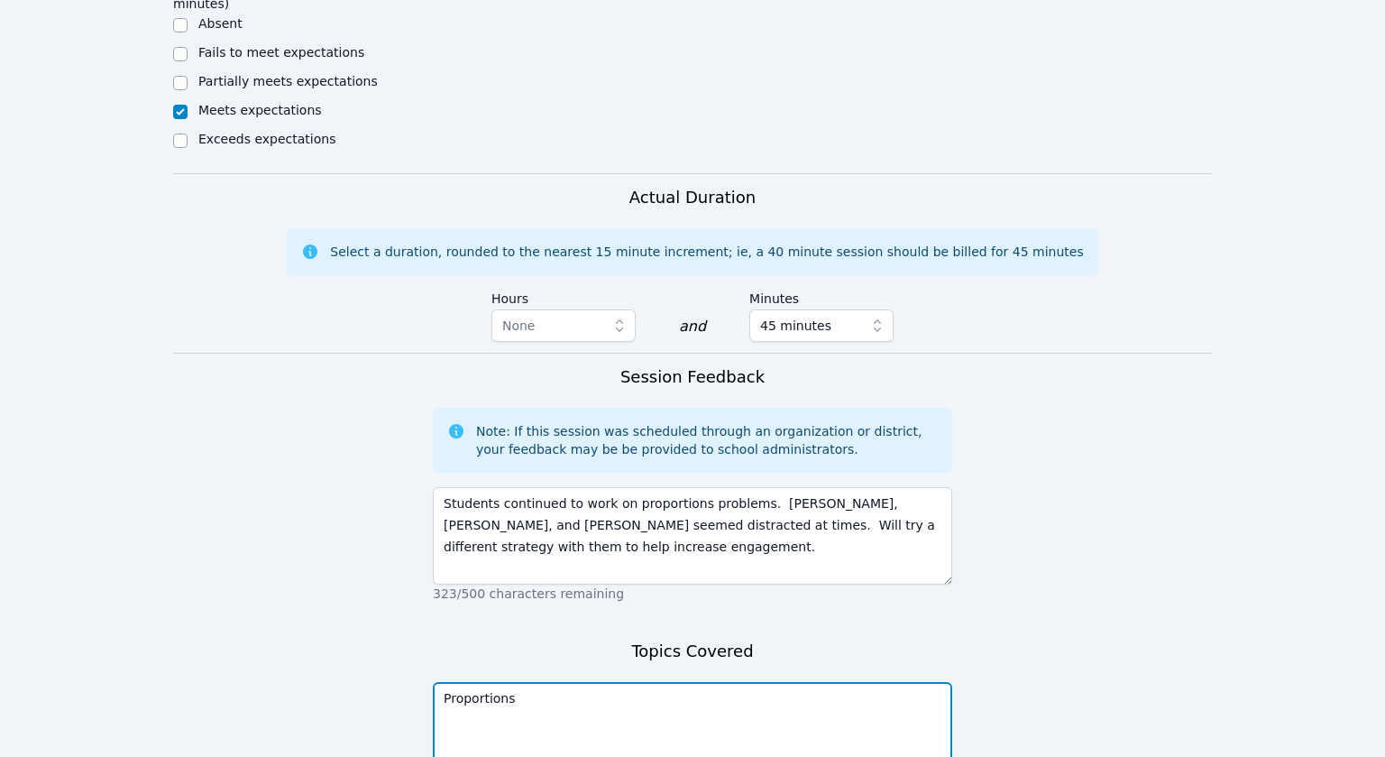
scroll to position [1797, 0]
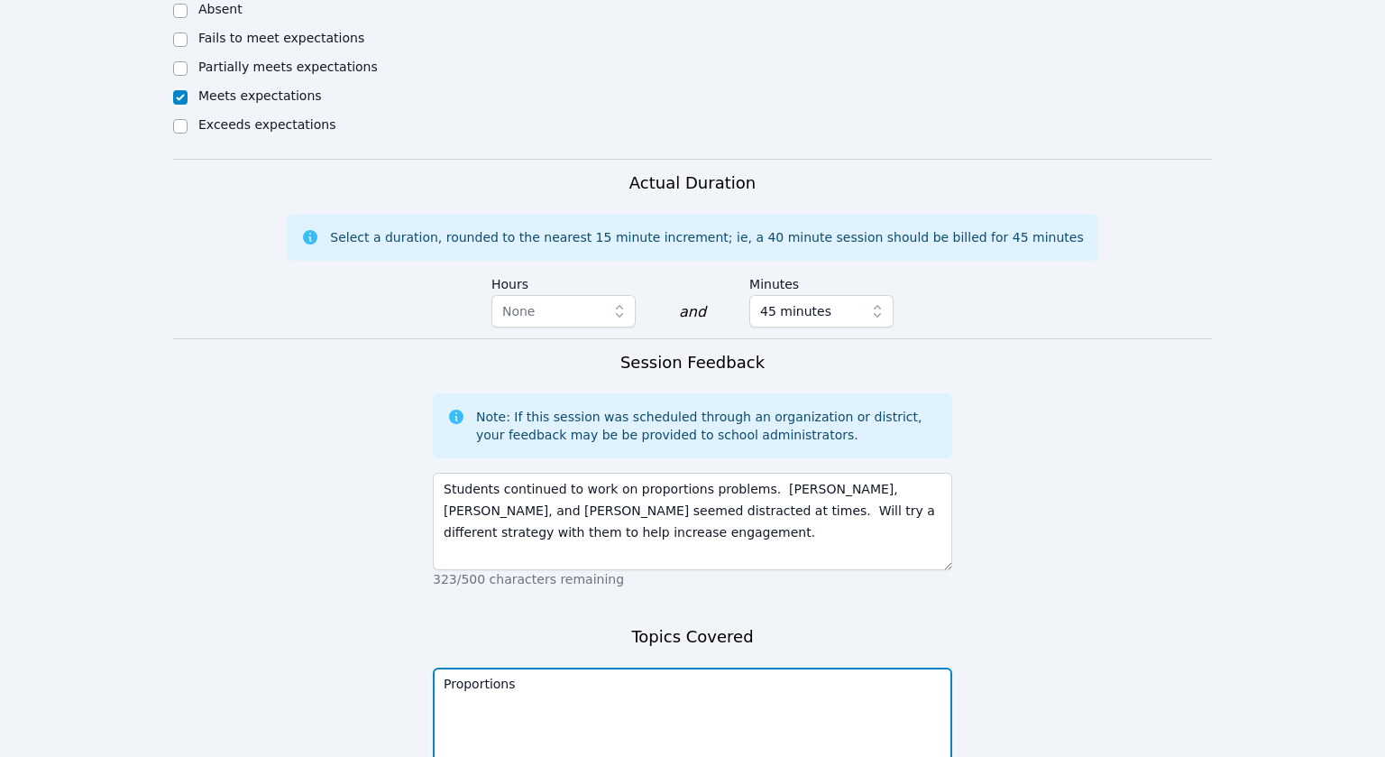
type textarea "Proportions"
